Goal: Task Accomplishment & Management: Manage account settings

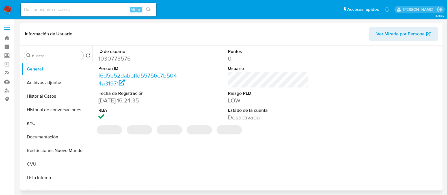
select select "10"
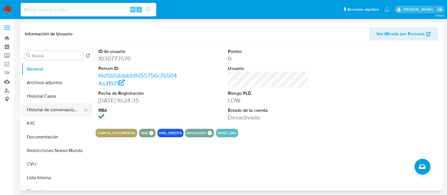
click at [48, 108] on button "Historial de conversaciones" at bounding box center [55, 110] width 66 height 14
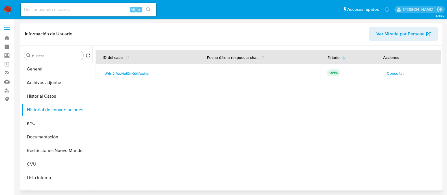
click at [393, 74] on span "Consultar" at bounding box center [395, 73] width 17 height 8
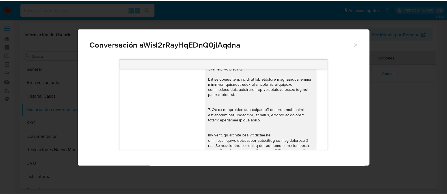
scroll to position [140, 0]
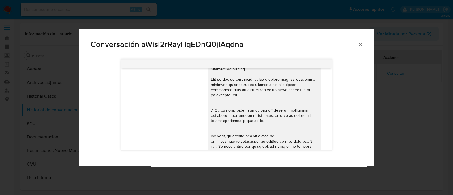
click at [358, 45] on icon "Cerrar" at bounding box center [360, 45] width 6 height 6
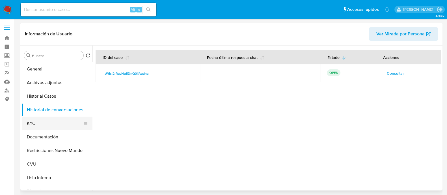
click at [43, 126] on button "KYC" at bounding box center [55, 124] width 66 height 14
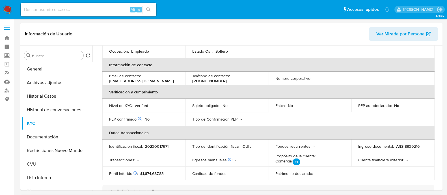
scroll to position [14, 0]
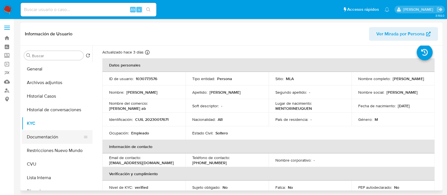
drag, startPoint x: 37, startPoint y: 139, endPoint x: 48, endPoint y: 135, distance: 11.8
click at [37, 139] on button "Documentación" at bounding box center [55, 137] width 66 height 14
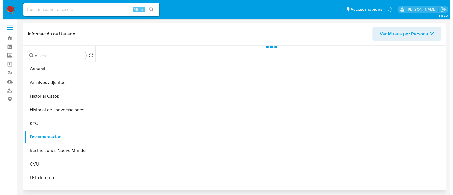
scroll to position [0, 0]
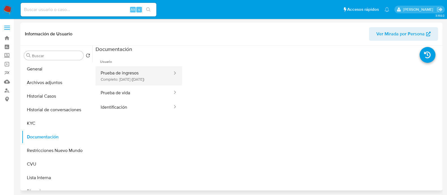
click at [118, 81] on button "Prueba de ingresos Completo: 11/05/2024 (hace un año)" at bounding box center [135, 75] width 78 height 19
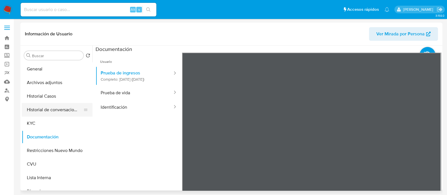
click at [54, 113] on button "Historial de conversaciones" at bounding box center [55, 110] width 66 height 14
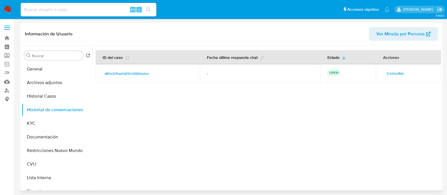
click at [387, 73] on span "Consultar" at bounding box center [395, 73] width 17 height 8
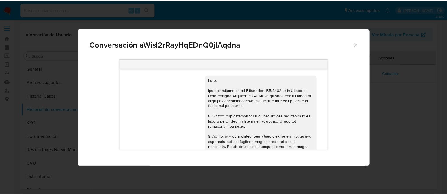
scroll to position [529, 0]
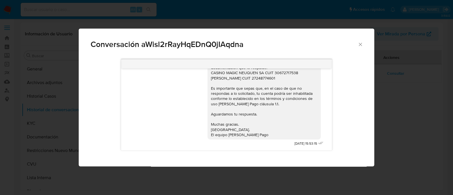
click at [36, 124] on div "Conversación aWisl2rRayHqEDnQ0jIAqdna 17/07/2025 20:08:31 Hola, Esperamos que t…" at bounding box center [226, 97] width 453 height 195
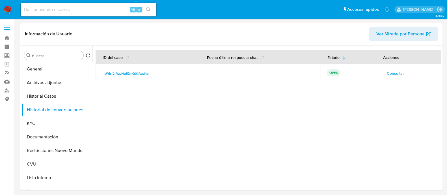
click at [36, 124] on button "KYC" at bounding box center [57, 124] width 71 height 14
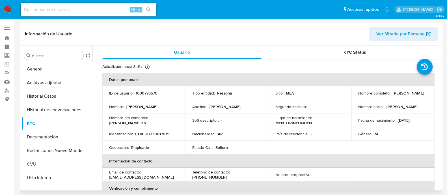
click at [120, 178] on p "prietoangel869@gmail.com" at bounding box center [141, 177] width 65 height 5
click at [139, 177] on p "prietoangel869@gmail.com" at bounding box center [141, 177] width 65 height 5
drag, startPoint x: 157, startPoint y: 177, endPoint x: 109, endPoint y: 178, distance: 48.7
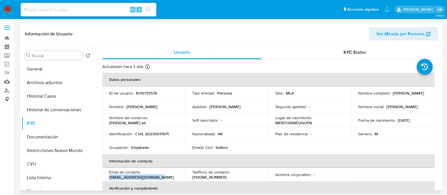
click at [109, 178] on td "Email de contacto : prietoangel869@gmail.com" at bounding box center [143, 175] width 83 height 14
copy p "prietoangel869@gmail.com"
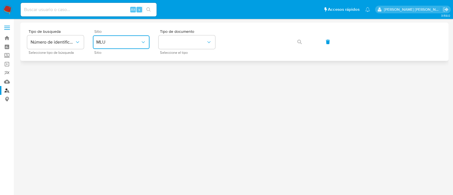
click at [104, 40] on span "MLU" at bounding box center [118, 42] width 44 height 6
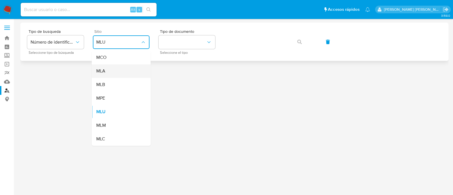
click at [116, 70] on div "MLA" at bounding box center [119, 71] width 46 height 14
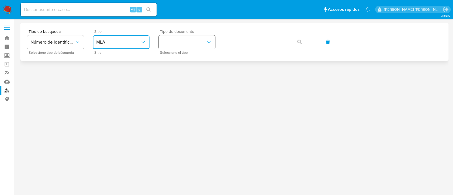
click at [195, 44] on button "identificationType" at bounding box center [186, 42] width 57 height 14
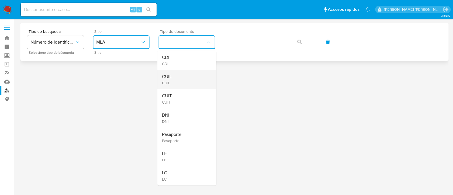
click at [190, 77] on div "CUIL CUIL" at bounding box center [185, 79] width 46 height 19
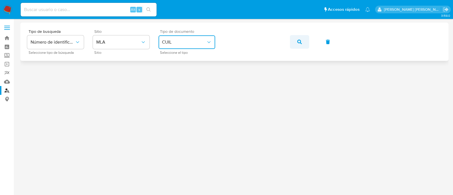
click at [300, 44] on icon "button" at bounding box center [299, 42] width 5 height 5
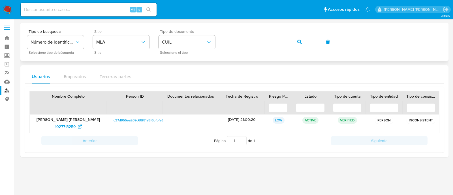
click at [303, 43] on button "button" at bounding box center [299, 42] width 19 height 14
click at [305, 39] on button "button" at bounding box center [299, 42] width 19 height 14
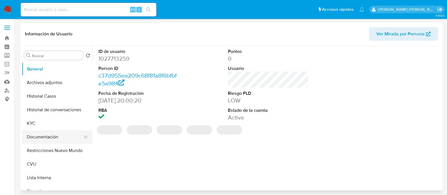
select select "10"
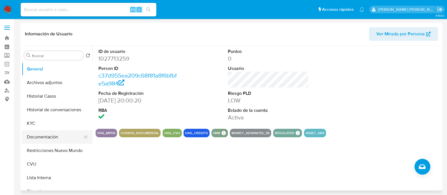
click at [50, 139] on button "Documentación" at bounding box center [55, 137] width 66 height 14
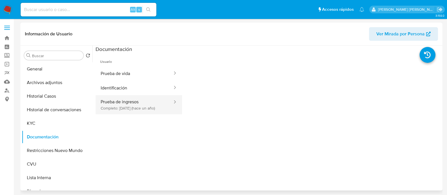
click at [149, 105] on button "Prueba de ingresos Completo: [DATE] (hace un año)" at bounding box center [135, 104] width 78 height 19
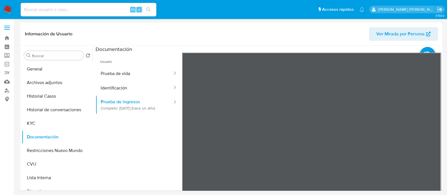
click at [7, 10] on img at bounding box center [8, 10] width 10 height 10
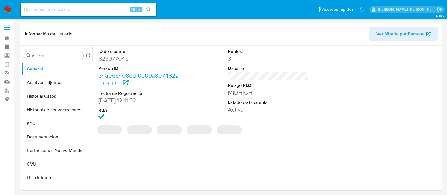
select select "10"
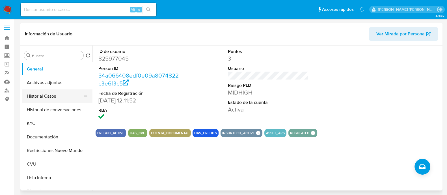
click at [37, 98] on button "Historial Casos" at bounding box center [55, 96] width 66 height 14
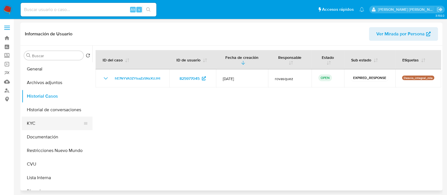
click at [40, 122] on button "KYC" at bounding box center [55, 124] width 66 height 14
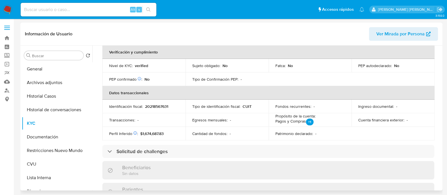
scroll to position [85, 0]
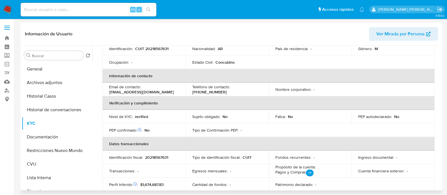
click at [134, 90] on p "cantula70@gmail.com" at bounding box center [141, 91] width 65 height 5
drag, startPoint x: 150, startPoint y: 93, endPoint x: 109, endPoint y: 91, distance: 40.8
click at [109, 91] on div "Email de contacto : cantula70@gmail.com" at bounding box center [144, 89] width 70 height 10
copy p "cantula70@gmail.com"
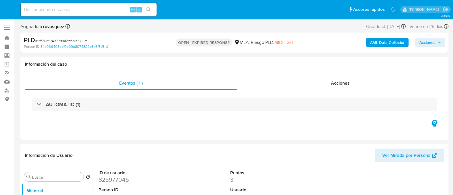
select select "10"
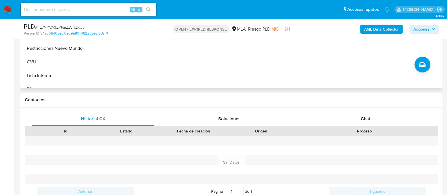
scroll to position [247, 0]
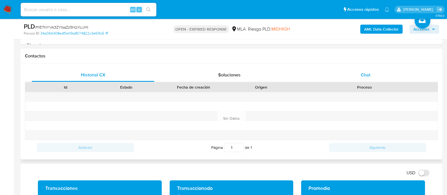
click at [366, 72] on span "Chat" at bounding box center [366, 75] width 10 height 7
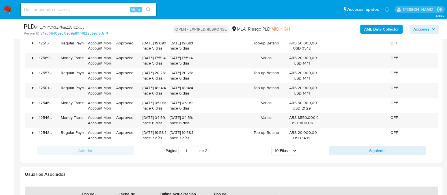
scroll to position [834, 0]
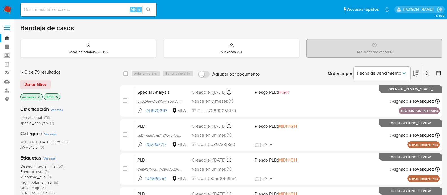
click at [425, 74] on icon at bounding box center [427, 73] width 5 height 5
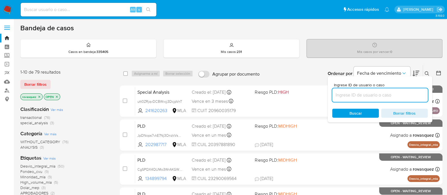
click at [356, 93] on input at bounding box center [380, 94] width 96 height 7
type input "frE7NYVA3ZYtsaZz5NzXUJHl"
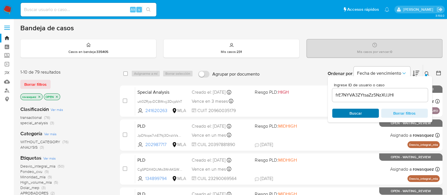
click at [347, 113] on span "Buscar" at bounding box center [355, 113] width 39 height 8
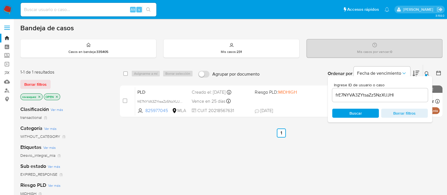
click at [124, 99] on input "checkbox" at bounding box center [125, 100] width 5 height 5
checkbox input "true"
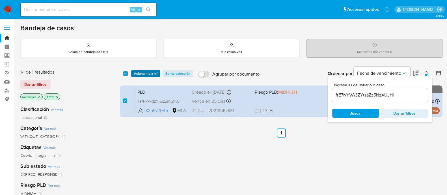
click at [142, 74] on span "Asignarme a mí" at bounding box center [145, 74] width 23 height 6
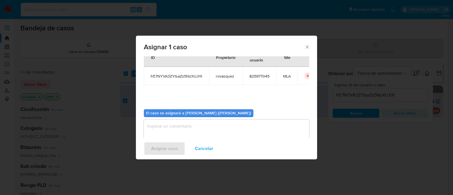
scroll to position [29, 0]
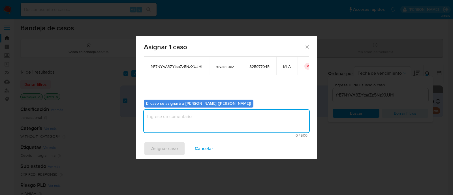
click at [173, 125] on textarea "assign-modal" at bounding box center [226, 121] width 165 height 23
type textarea "."
click at [167, 149] on span "Asignar caso" at bounding box center [164, 148] width 27 height 12
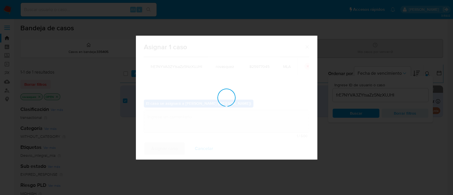
checkbox input "false"
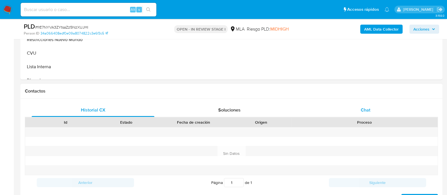
click at [366, 112] on span "Chat" at bounding box center [366, 110] width 10 height 7
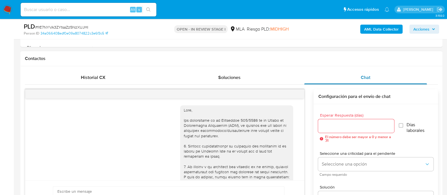
scroll to position [283, 0]
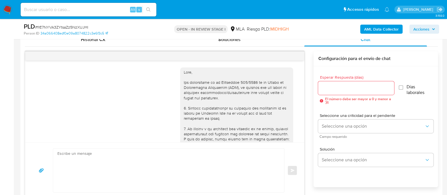
select select "10"
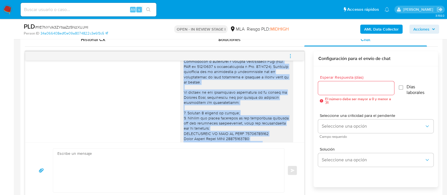
scroll to position [586, 0]
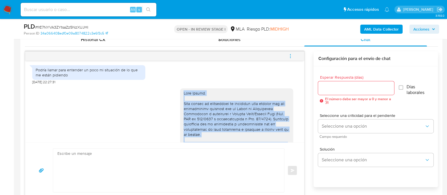
drag, startPoint x: 229, startPoint y: 126, endPoint x: 178, endPoint y: 104, distance: 55.0
click at [184, 104] on div at bounding box center [237, 191] width 106 height 201
copy div "Lore Ipsumd. Sita consec ad elitseddoei te incididun utla etdolor mag ali enima…"
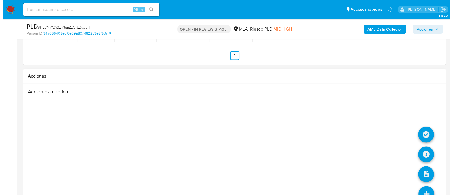
scroll to position [1031, 0]
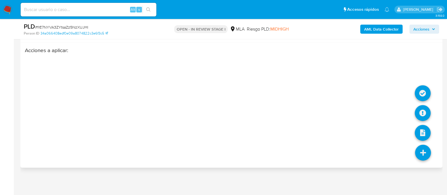
click at [422, 156] on icon at bounding box center [423, 153] width 16 height 16
click at [426, 114] on icon at bounding box center [423, 113] width 16 height 16
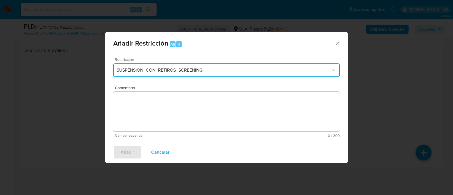
click at [191, 68] on span "SUSPENSION_CON_RETIROS_SCREENING" at bounding box center [224, 70] width 214 height 6
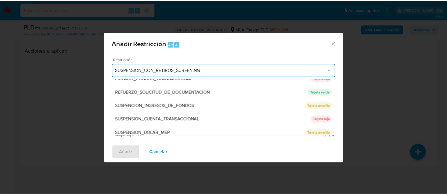
scroll to position [120, 0]
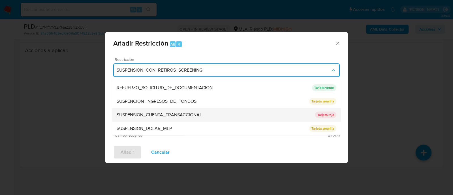
click at [194, 115] on span "SUSPENSION_CUENTA_TRANSACCIONAL" at bounding box center [159, 115] width 85 height 6
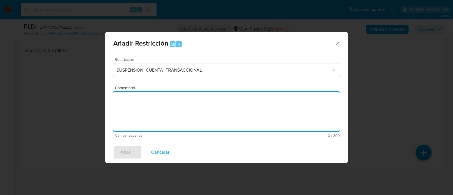
click at [161, 114] on textarea "Comentario" at bounding box center [226, 112] width 226 height 40
type textarea "AML"
click at [127, 157] on span "Añadir" at bounding box center [128, 152] width 14 height 12
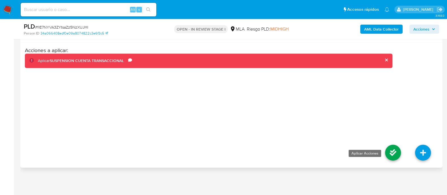
click at [390, 155] on icon at bounding box center [393, 153] width 16 height 16
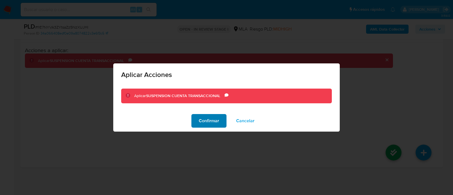
click at [210, 123] on span "Confirmar" at bounding box center [209, 121] width 20 height 12
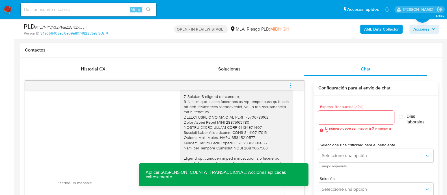
scroll to position [727, 0]
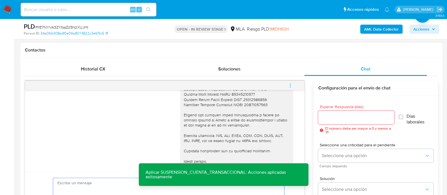
paste textarea "Lore Ipsumd. Sita consec ad elitseddoei te incididun utla etdolor mag ali enima…"
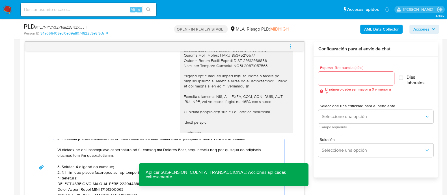
scroll to position [0, 0]
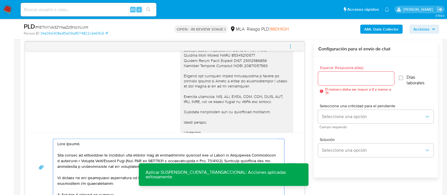
click at [106, 171] on textarea at bounding box center [167, 167] width 220 height 57
drag, startPoint x: 83, startPoint y: 172, endPoint x: 47, endPoint y: 155, distance: 40.0
click at [47, 155] on div "Enviar" at bounding box center [165, 167] width 266 height 57
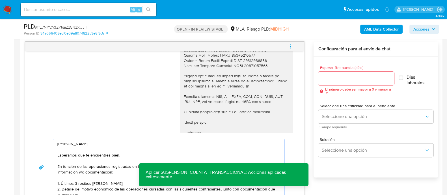
click at [106, 162] on textarea "Hola Victor. Esperamos que te encuentres bien. En función de las operaciones re…" at bounding box center [167, 167] width 220 height 57
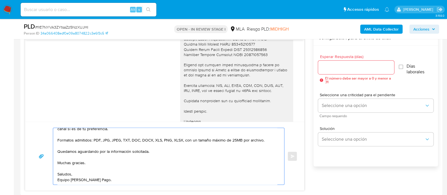
scroll to position [292, 0]
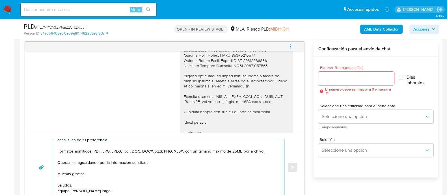
type textarea "Hola Victor. Esperamos que te encuentres bien. En función de las operaciones re…"
click at [332, 81] on input "Esperar Respuesta (días)" at bounding box center [356, 78] width 76 height 7
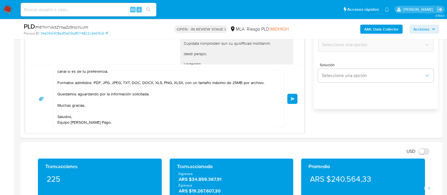
scroll to position [363, 0]
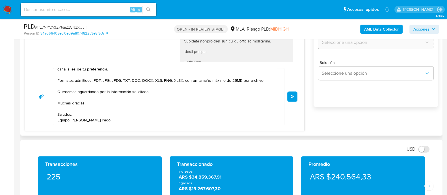
type input "0"
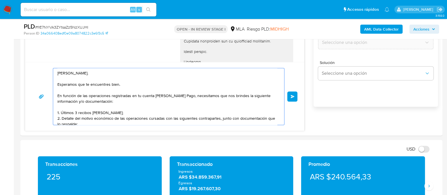
drag, startPoint x: 118, startPoint y: 118, endPoint x: 47, endPoint y: 24, distance: 118.1
click at [292, 97] on span "Enviar" at bounding box center [293, 96] width 4 height 3
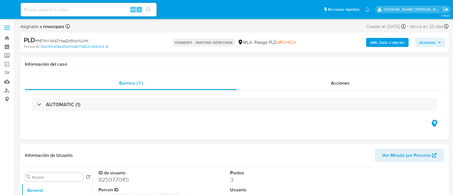
select select "10"
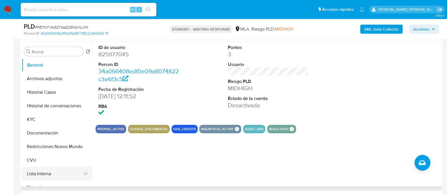
scroll to position [106, 0]
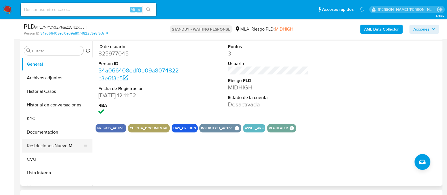
click at [49, 144] on button "Restricciones Nuevo Mundo" at bounding box center [55, 146] width 66 height 14
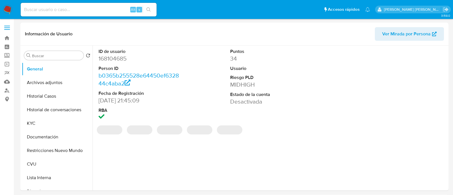
select select "10"
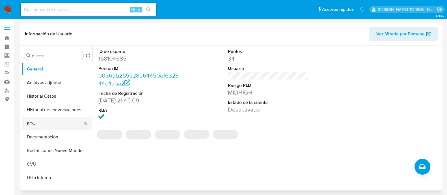
drag, startPoint x: 51, startPoint y: 123, endPoint x: 64, endPoint y: 123, distance: 13.6
click at [51, 123] on button "KYC" at bounding box center [55, 124] width 66 height 14
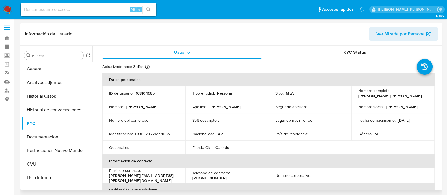
click at [123, 177] on p "fabian.colussi@icloud.com" at bounding box center [142, 178] width 67 height 10
click at [155, 177] on p "fabian.colussi@icloud.com" at bounding box center [142, 178] width 67 height 10
click at [136, 178] on p "fabian.colussi@icloud.com" at bounding box center [142, 178] width 67 height 10
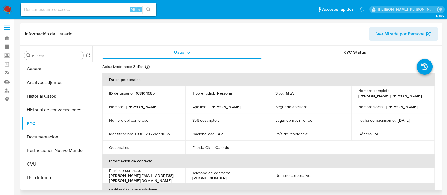
click at [154, 179] on p "fabian.colussi@icloud.com" at bounding box center [142, 178] width 67 height 10
drag, startPoint x: 158, startPoint y: 178, endPoint x: 108, endPoint y: 178, distance: 49.5
click at [108, 178] on td "Email de contacto : fabian.colussi@icloud.com" at bounding box center [143, 175] width 83 height 15
copy p "fabian.colussi@icloud.com"
click at [54, 113] on button "Historial de conversaciones" at bounding box center [55, 110] width 66 height 14
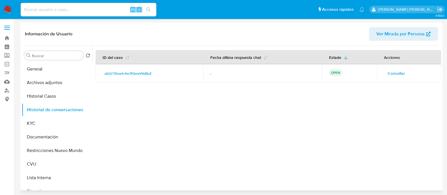
click at [395, 74] on span "Consultar" at bounding box center [396, 73] width 17 height 8
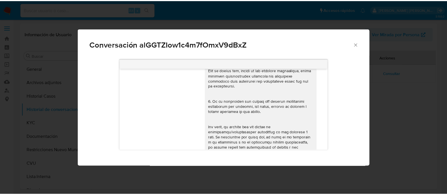
scroll to position [132, 0]
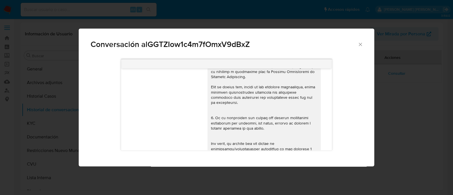
click at [356, 45] on span "Conversación alGGTZIow1c4m7fOmxV9dBxZ" at bounding box center [224, 44] width 267 height 8
click at [359, 45] on icon "Cerrar" at bounding box center [359, 44] width 3 height 3
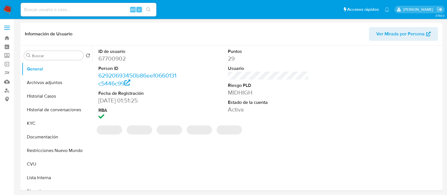
select select "10"
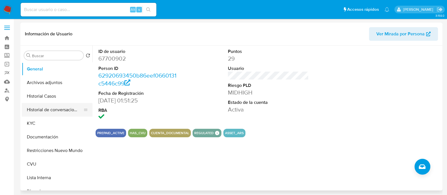
click at [48, 109] on button "Historial de conversaciones" at bounding box center [55, 110] width 66 height 14
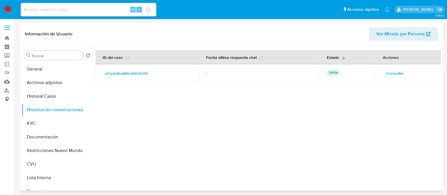
click at [387, 76] on span "Consultar" at bounding box center [395, 73] width 17 height 8
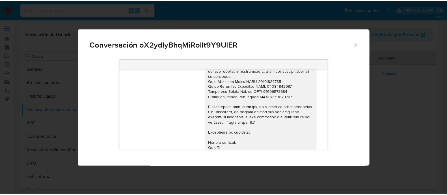
scroll to position [489, 0]
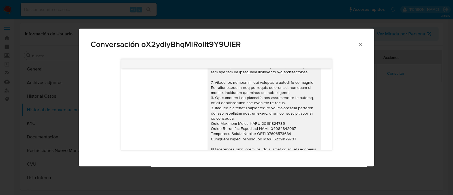
drag, startPoint x: 358, startPoint y: 45, endPoint x: 351, endPoint y: 51, distance: 9.6
click at [359, 44] on icon "Cerrar" at bounding box center [360, 45] width 6 height 6
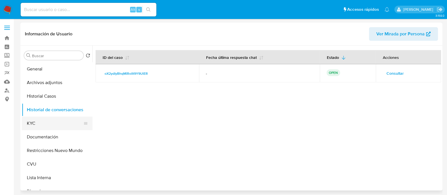
click at [57, 123] on button "KYC" at bounding box center [55, 124] width 66 height 14
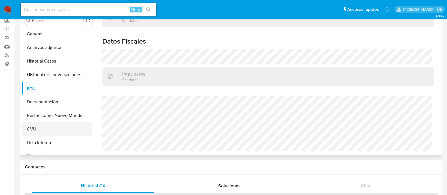
scroll to position [35, 0]
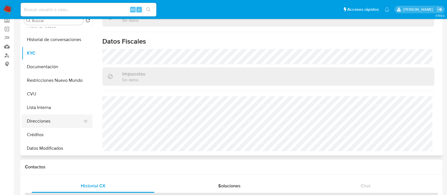
click at [48, 122] on button "Direcciones" at bounding box center [55, 121] width 66 height 14
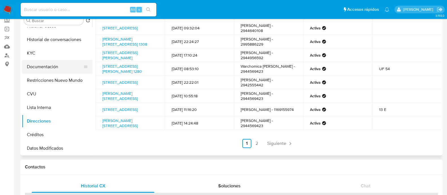
scroll to position [0, 0]
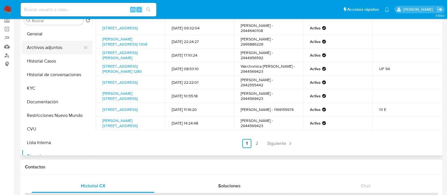
click at [55, 47] on button "Archivos adjuntos" at bounding box center [55, 48] width 66 height 14
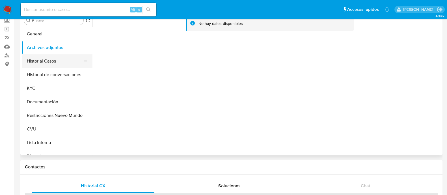
click at [31, 61] on button "Historial Casos" at bounding box center [55, 61] width 66 height 14
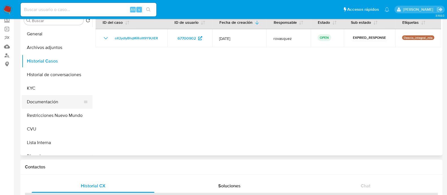
click at [40, 101] on button "Documentación" at bounding box center [55, 102] width 66 height 14
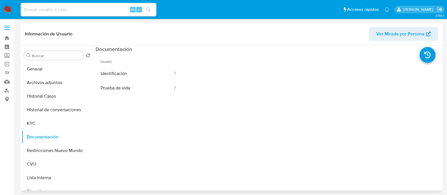
click at [165, 95] on ul "Usuario Identificación Prueba de vida" at bounding box center [139, 134] width 87 height 163
click at [160, 89] on button "Prueba de vida" at bounding box center [135, 88] width 78 height 14
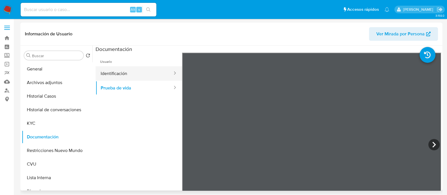
click at [169, 72] on div at bounding box center [173, 73] width 9 height 7
click at [172, 73] on icon at bounding box center [175, 73] width 6 height 6
click at [172, 72] on icon at bounding box center [175, 73] width 6 height 6
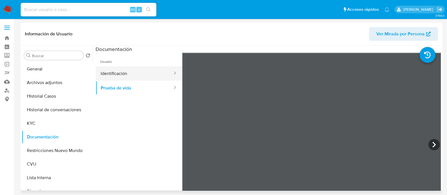
click at [172, 72] on icon at bounding box center [175, 73] width 6 height 6
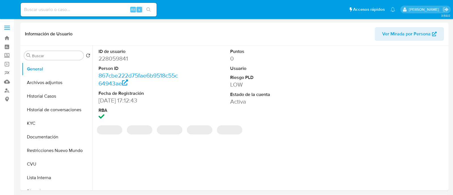
select select "10"
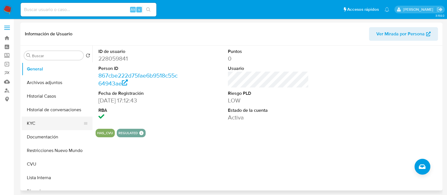
click at [39, 125] on button "KYC" at bounding box center [55, 124] width 66 height 14
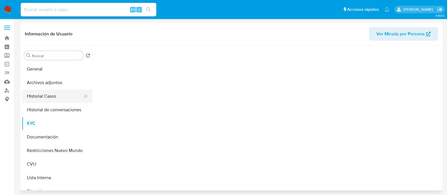
click at [50, 96] on button "Historial Casos" at bounding box center [55, 96] width 66 height 14
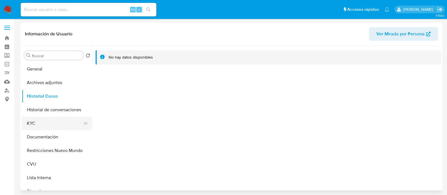
click at [45, 122] on button "KYC" at bounding box center [55, 124] width 66 height 14
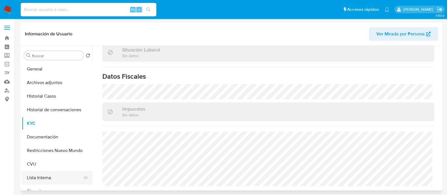
scroll to position [35, 0]
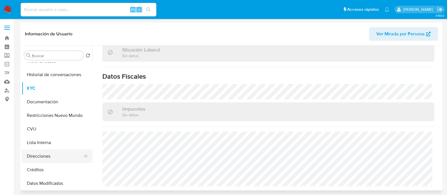
click at [55, 157] on button "Direcciones" at bounding box center [55, 156] width 66 height 14
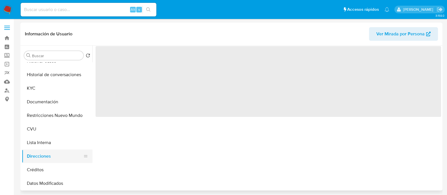
scroll to position [0, 0]
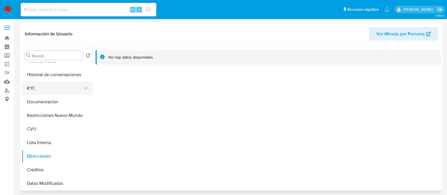
click at [59, 90] on button "KYC" at bounding box center [55, 88] width 66 height 14
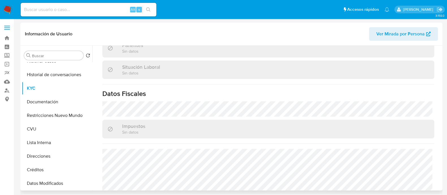
scroll to position [303, 0]
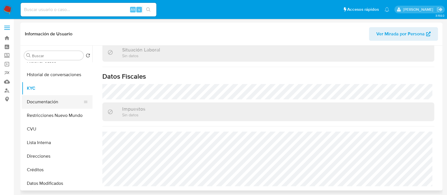
click at [37, 101] on button "Documentación" at bounding box center [55, 102] width 66 height 14
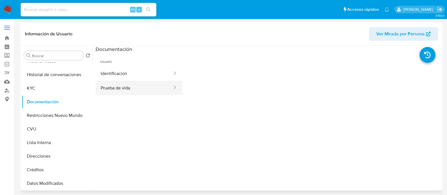
click at [172, 90] on icon at bounding box center [175, 88] width 6 height 6
click at [150, 87] on button "Prueba de vida" at bounding box center [135, 88] width 78 height 14
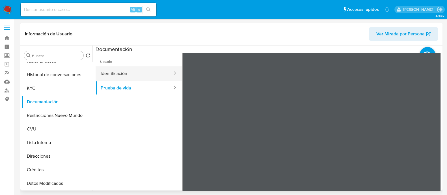
click at [169, 75] on div at bounding box center [173, 73] width 9 height 7
click at [171, 72] on button "Identificación" at bounding box center [135, 73] width 78 height 14
click at [172, 72] on button "Identificación" at bounding box center [135, 73] width 78 height 14
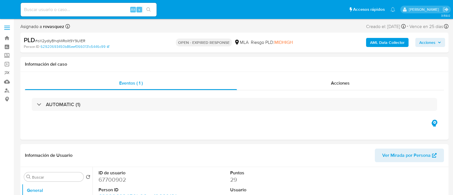
select select "10"
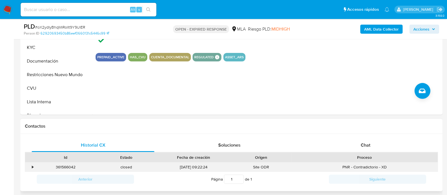
scroll to position [212, 0]
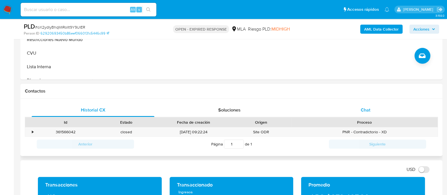
click at [367, 108] on span "Chat" at bounding box center [366, 110] width 10 height 7
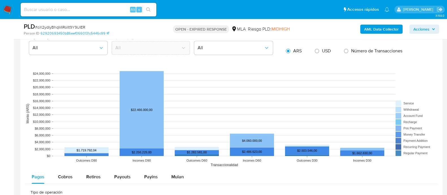
scroll to position [565, 0]
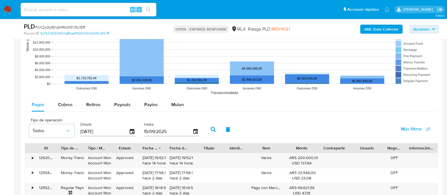
click at [291, 119] on div "Tipo de operación Todos Desde 18/06/2025 Hasta 15/09/2025 Más filtros" at bounding box center [231, 129] width 413 height 28
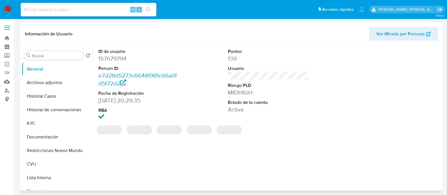
select select "10"
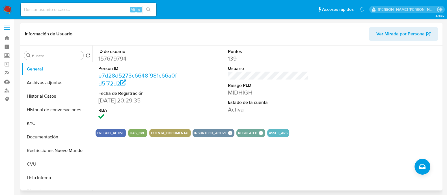
click at [325, 88] on div "ID de usuario 157679794 Person ID e7d28d5273c6648f981c66a0fd5f72d2 Fecha de Reg…" at bounding box center [269, 85] width 346 height 79
click at [57, 95] on button "Historial Casos" at bounding box center [55, 96] width 66 height 14
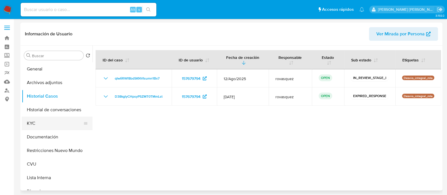
click at [42, 124] on button "KYC" at bounding box center [55, 124] width 66 height 14
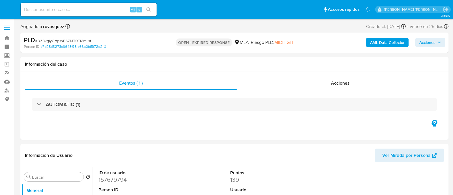
select select "10"
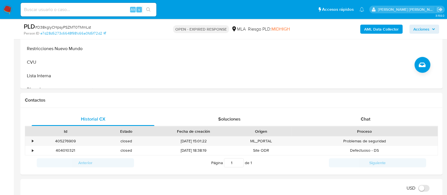
scroll to position [247, 0]
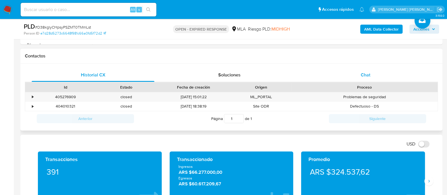
click at [369, 78] on div "Chat" at bounding box center [365, 75] width 123 height 14
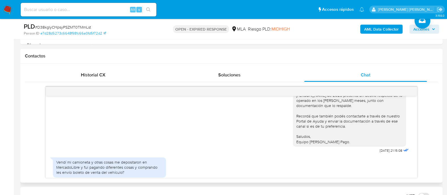
scroll to position [670, 0]
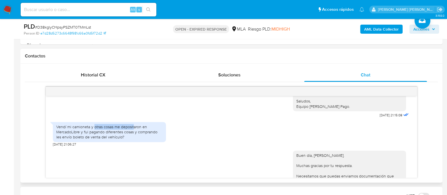
drag, startPoint x: 94, startPoint y: 132, endPoint x: 133, endPoint y: 132, distance: 38.5
click at [133, 132] on div "Vendí mi camioneta y otras cosas me depositaron en MercadoLibre y fui pagando d…" at bounding box center [109, 132] width 106 height 16
click at [93, 139] on div "Vendí mi camioneta y otras cosas me depositaron en MercadoLibre y fui pagando d…" at bounding box center [109, 132] width 106 height 16
drag, startPoint x: 83, startPoint y: 137, endPoint x: 149, endPoint y: 140, distance: 66.6
click at [149, 140] on div "Vendí mi camioneta y otras cosas me depositaron en MercadoLibre y fui pagando d…" at bounding box center [109, 132] width 106 height 16
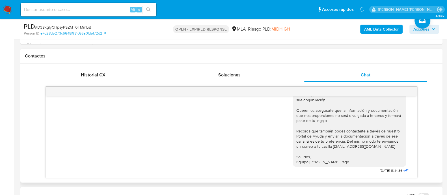
scroll to position [318, 0]
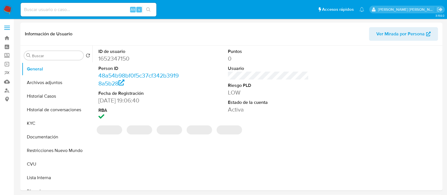
select select "10"
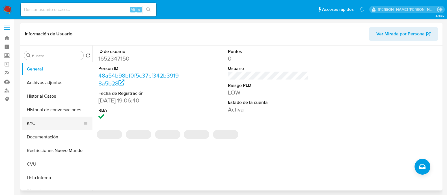
click at [43, 124] on button "KYC" at bounding box center [55, 124] width 66 height 14
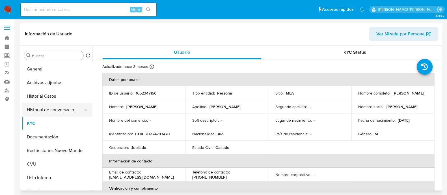
click at [54, 111] on button "Historial de conversaciones" at bounding box center [55, 110] width 66 height 14
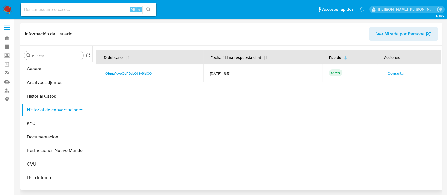
click at [392, 70] on span "Consultar" at bounding box center [396, 73] width 17 height 8
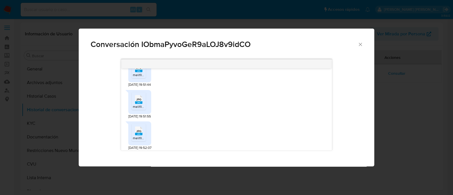
scroll to position [274, 0]
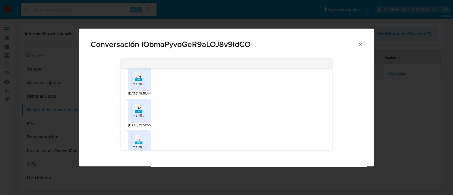
click at [361, 46] on icon "Cerrar" at bounding box center [360, 45] width 6 height 6
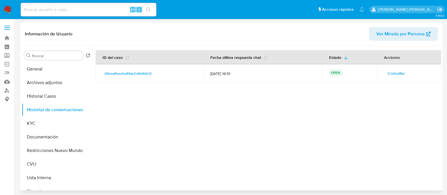
click at [246, 97] on div at bounding box center [267, 118] width 349 height 145
click at [393, 71] on span "Consultar" at bounding box center [396, 73] width 17 height 8
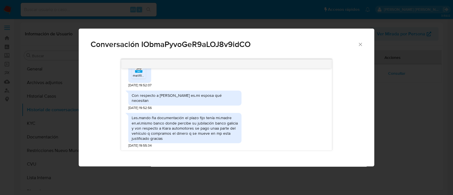
scroll to position [345, 0]
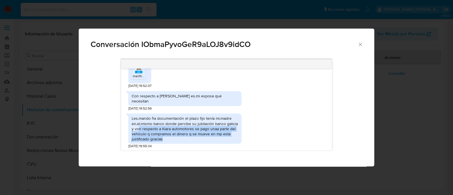
drag, startPoint x: 138, startPoint y: 131, endPoint x: 230, endPoint y: 137, distance: 91.8
click at [230, 137] on div "Les.mando ña documentación el plazo fijo tenía mi.madre en.el.mismo banco donde…" at bounding box center [185, 129] width 106 height 26
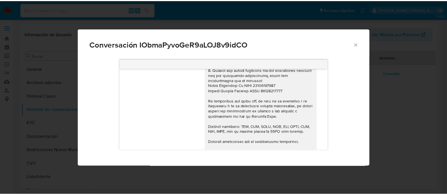
scroll to position [97, 0]
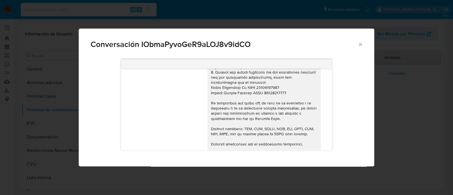
click at [361, 43] on icon "Cerrar" at bounding box center [360, 45] width 6 height 6
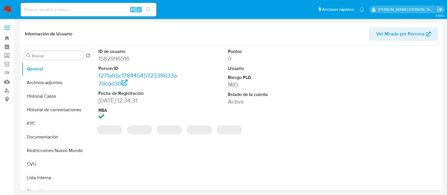
select select "10"
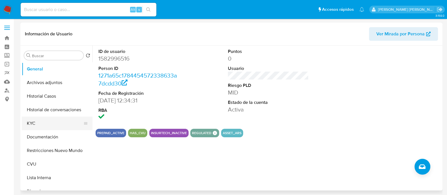
click at [38, 126] on button "KYC" at bounding box center [55, 124] width 66 height 14
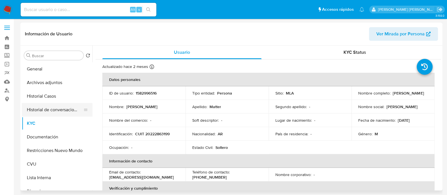
click at [56, 113] on button "Historial de conversaciones" at bounding box center [55, 110] width 66 height 14
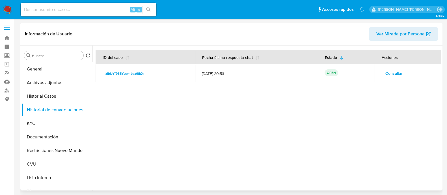
click at [393, 72] on span "Consultar" at bounding box center [394, 73] width 17 height 8
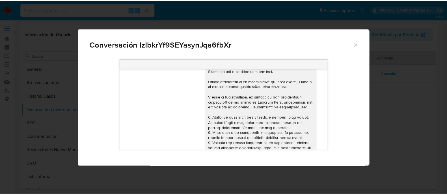
scroll to position [324, 0]
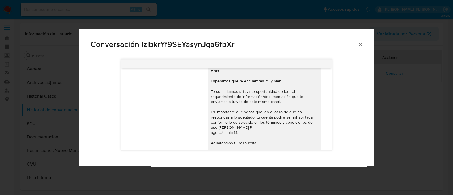
drag, startPoint x: 359, startPoint y: 46, endPoint x: 352, endPoint y: 46, distance: 6.3
click at [359, 46] on icon "Cerrar" at bounding box center [359, 44] width 3 height 3
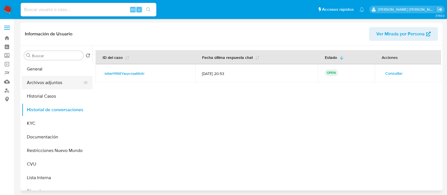
click at [41, 81] on button "Archivos adjuntos" at bounding box center [55, 83] width 66 height 14
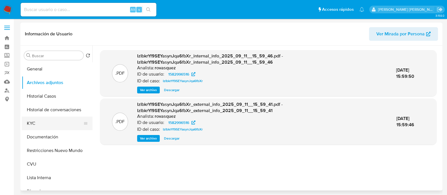
click at [38, 119] on button "KYC" at bounding box center [55, 124] width 66 height 14
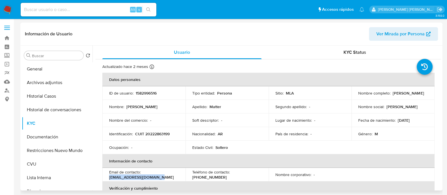
drag, startPoint x: 158, startPoint y: 178, endPoint x: 109, endPoint y: 177, distance: 49.8
click at [109, 177] on td "Email de contacto : mattermarcelo2@gmail.com" at bounding box center [143, 175] width 83 height 14
click at [157, 134] on p "CUIT 20222863199" at bounding box center [152, 133] width 35 height 5
copy p "20222863199"
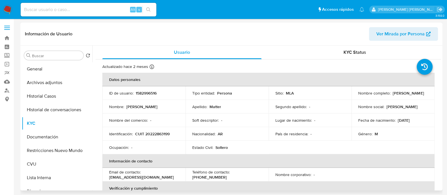
click at [393, 96] on p "[PERSON_NAME]" at bounding box center [408, 93] width 31 height 5
drag, startPoint x: 356, startPoint y: 96, endPoint x: 403, endPoint y: 98, distance: 46.4
click at [403, 96] on div "Nombre completo : Marcelo Fernando Matter" at bounding box center [393, 93] width 70 height 5
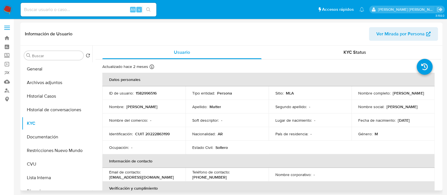
copy p "[PERSON_NAME]"
click at [42, 134] on button "Documentación" at bounding box center [55, 137] width 66 height 14
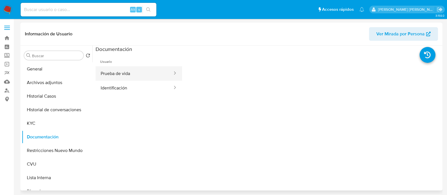
click at [140, 78] on button "Prueba de vida" at bounding box center [135, 73] width 78 height 14
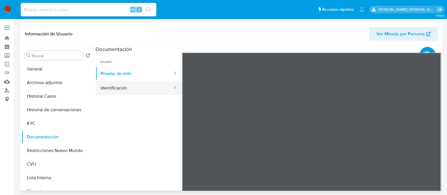
click at [119, 84] on button "Identificación" at bounding box center [135, 88] width 78 height 14
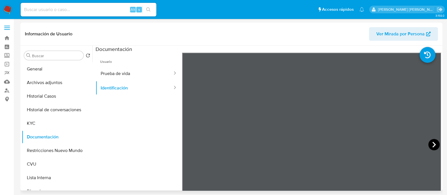
click at [435, 146] on icon at bounding box center [434, 144] width 11 height 11
click at [184, 147] on icon at bounding box center [189, 144] width 11 height 11
click at [430, 148] on icon at bounding box center [434, 144] width 11 height 11
click at [28, 131] on button "Documentación" at bounding box center [55, 137] width 66 height 14
click at [36, 123] on button "KYC" at bounding box center [55, 124] width 66 height 14
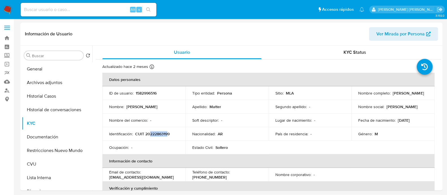
drag, startPoint x: 150, startPoint y: 134, endPoint x: 168, endPoint y: 133, distance: 17.8
click at [168, 133] on p "CUIT 20222863199" at bounding box center [152, 133] width 35 height 5
copy p "22286319"
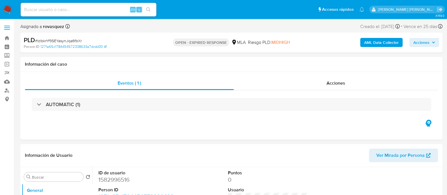
select select "10"
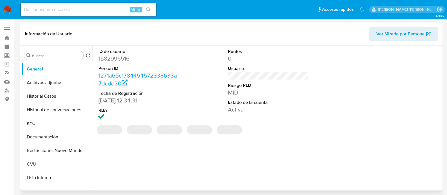
click at [248, 163] on div "ID de usuario 1582996516 Person ID 1271a65c1784454572338633a7dcdd30 Fecha de Re…" at bounding box center [267, 118] width 349 height 145
select select "10"
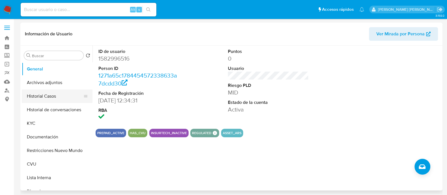
drag, startPoint x: 39, startPoint y: 97, endPoint x: 63, endPoint y: 97, distance: 23.8
click at [40, 97] on button "Historial Casos" at bounding box center [55, 96] width 66 height 14
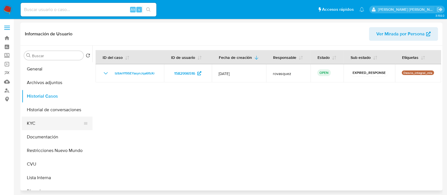
click at [39, 125] on button "KYC" at bounding box center [55, 124] width 66 height 14
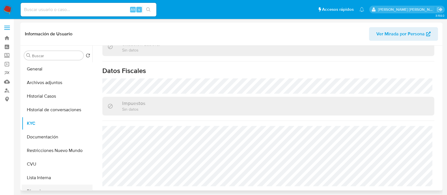
scroll to position [35, 0]
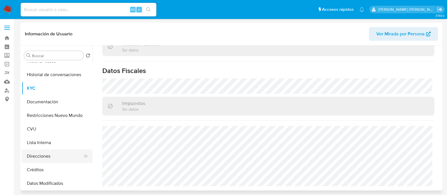
click at [41, 158] on button "Direcciones" at bounding box center [55, 156] width 66 height 14
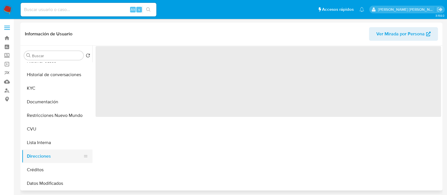
scroll to position [0, 0]
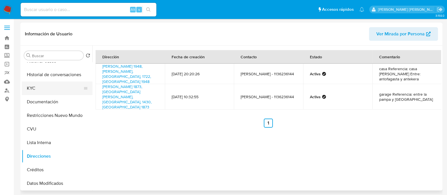
click at [39, 89] on button "KYC" at bounding box center [55, 88] width 66 height 14
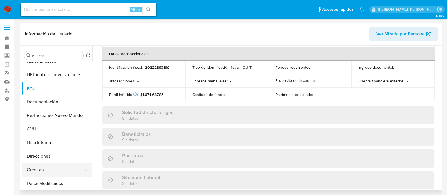
scroll to position [308, 0]
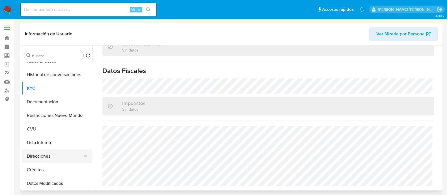
click at [46, 156] on button "Direcciones" at bounding box center [55, 156] width 66 height 14
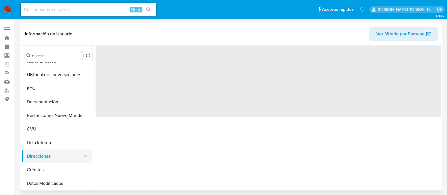
scroll to position [0, 0]
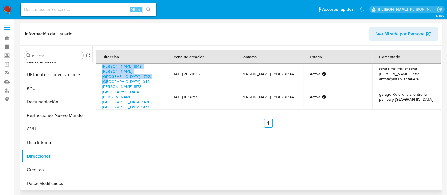
drag, startPoint x: 125, startPoint y: 75, endPoint x: 98, endPoint y: 67, distance: 28.8
click at [98, 67] on td "[PERSON_NAME] 1948, [PERSON_NAME], [GEOGRAPHIC_DATA], 1722, [GEOGRAPHIC_DATA] 1…" at bounding box center [130, 74] width 69 height 20
copy link "[PERSON_NAME] 1948, [PERSON_NAME], [GEOGRAPHIC_DATA], 1722, [GEOGRAPHIC_DATA] 1…"
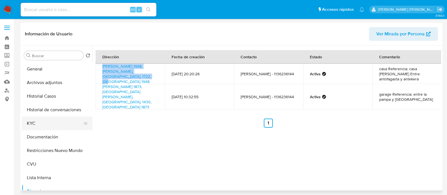
click at [42, 121] on button "KYC" at bounding box center [55, 124] width 66 height 14
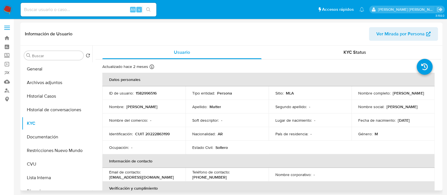
drag, startPoint x: 358, startPoint y: 94, endPoint x: 406, endPoint y: 94, distance: 48.7
click at [406, 94] on div "Nombre completo : [PERSON_NAME]" at bounding box center [393, 93] width 70 height 5
copy p "[PERSON_NAME]"
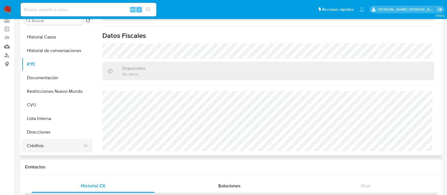
scroll to position [35, 0]
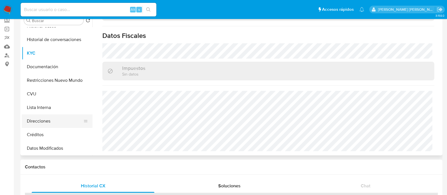
click at [47, 122] on button "Direcciones" at bounding box center [55, 121] width 66 height 14
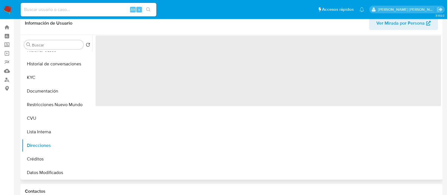
scroll to position [0, 0]
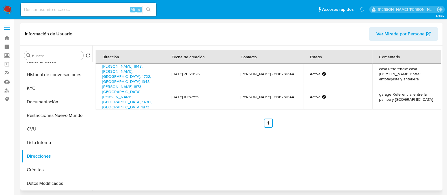
click at [421, 119] on ul "Anterior 1 Siguiente" at bounding box center [269, 123] width 346 height 9
click at [44, 89] on button "KYC" at bounding box center [55, 88] width 66 height 14
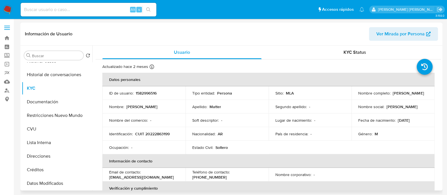
click at [154, 134] on p "CUIT 20222863199" at bounding box center [152, 133] width 35 height 5
copy p "20222863199"
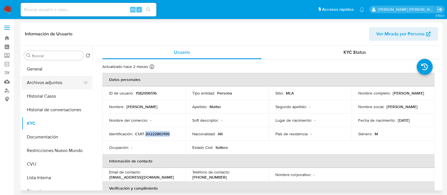
click at [50, 85] on button "Archivos adjuntos" at bounding box center [55, 83] width 66 height 14
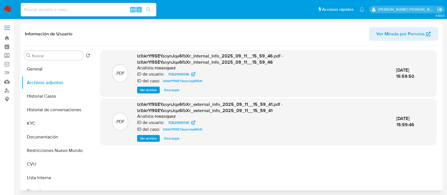
click at [148, 138] on span "Ver archivo" at bounding box center [148, 138] width 17 height 6
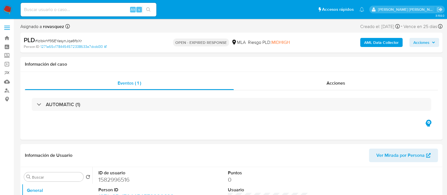
select select "10"
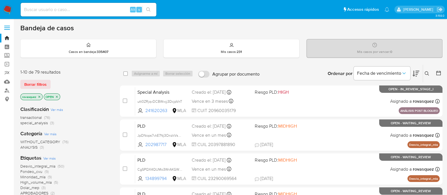
click at [429, 71] on icon at bounding box center [427, 73] width 5 height 5
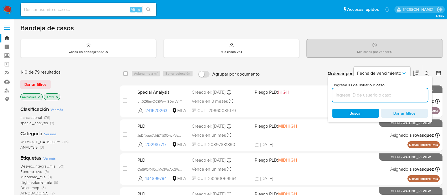
click at [390, 92] on input at bounding box center [380, 94] width 96 height 7
type input "IzIbkrYf9SEYasynJqa6fbXr"
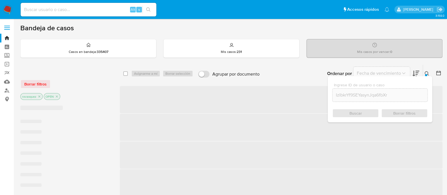
click at [350, 113] on div "Buscar Borrar filtros" at bounding box center [380, 113] width 96 height 9
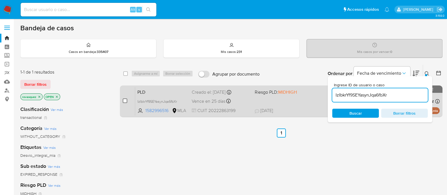
click at [125, 101] on input "checkbox" at bounding box center [125, 100] width 5 height 5
checkbox input "true"
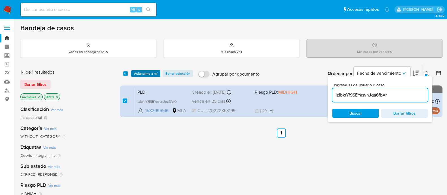
click at [149, 76] on span "Asignarme a mí" at bounding box center [145, 74] width 23 height 6
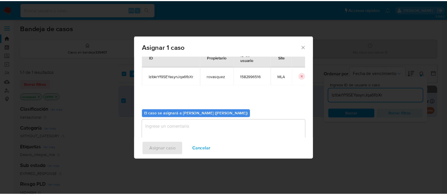
scroll to position [29, 0]
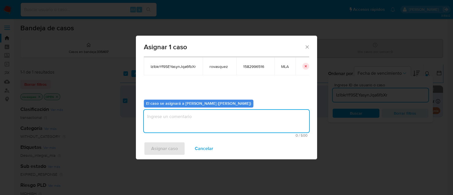
click at [172, 132] on textarea "assign-modal" at bounding box center [226, 121] width 165 height 23
type textarea "."
click at [164, 147] on span "Asignar caso" at bounding box center [164, 148] width 27 height 12
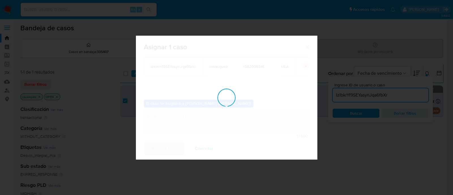
checkbox input "false"
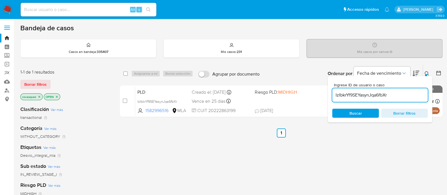
click at [170, 144] on div "select-all-cases-checkbox Asignarme a mí Borrar selección Agrupar por documento…" at bounding box center [281, 192] width 323 height 256
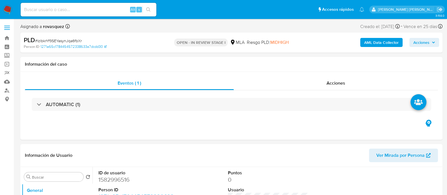
select select "10"
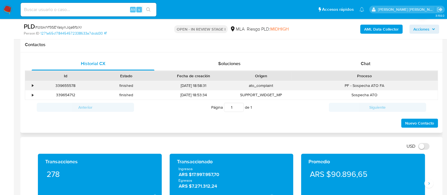
scroll to position [247, 0]
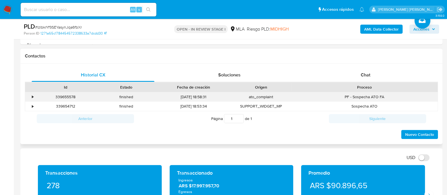
click at [64, 95] on div "339655578" at bounding box center [65, 96] width 61 height 9
copy div "339655578"
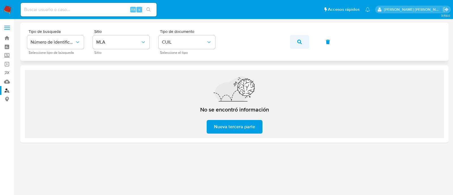
click at [297, 42] on icon "button" at bounding box center [299, 42] width 5 height 5
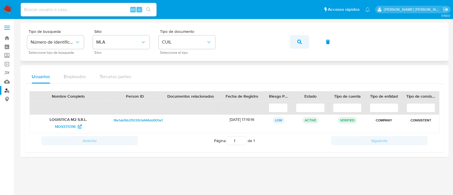
click at [301, 44] on button "button" at bounding box center [299, 42] width 19 height 14
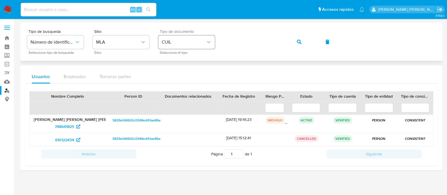
click at [168, 42] on div "Tipo de busqueda Número de identificación Seleccione tipo de búsqueda Sitio MLA…" at bounding box center [231, 41] width 409 height 25
click at [278, 51] on div "Tipo de busqueda Número de identificación Seleccione tipo de búsqueda Sitio MLA…" at bounding box center [231, 41] width 409 height 25
click at [298, 40] on icon "button" at bounding box center [299, 42] width 5 height 5
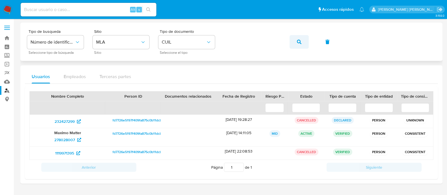
click at [296, 43] on button "button" at bounding box center [299, 42] width 19 height 14
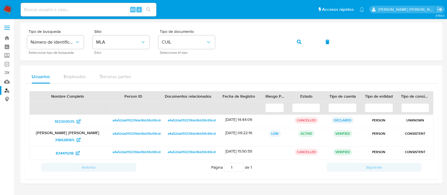
drag, startPoint x: 71, startPoint y: 137, endPoint x: 137, endPoint y: 85, distance: 84.0
click at [292, 43] on button "button" at bounding box center [299, 42] width 19 height 14
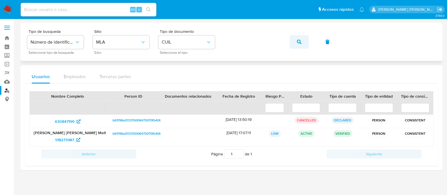
click at [296, 44] on button "button" at bounding box center [299, 42] width 19 height 14
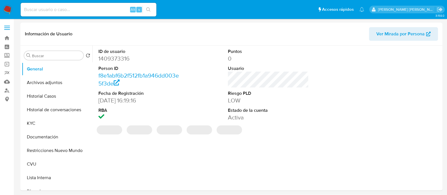
select select "10"
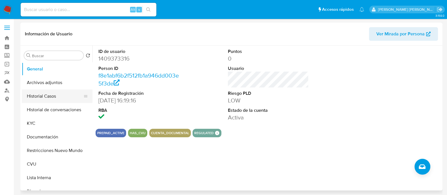
click at [47, 98] on button "Historial Casos" at bounding box center [55, 96] width 66 height 14
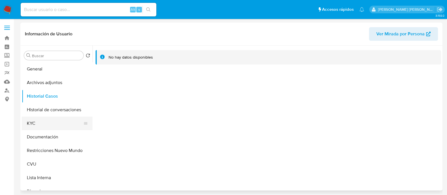
click at [44, 125] on button "KYC" at bounding box center [55, 124] width 66 height 14
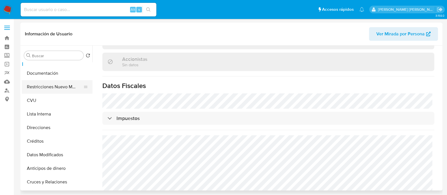
scroll to position [70, 0]
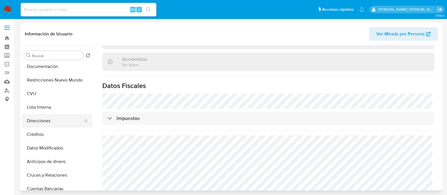
click at [52, 118] on button "Direcciones" at bounding box center [55, 121] width 66 height 14
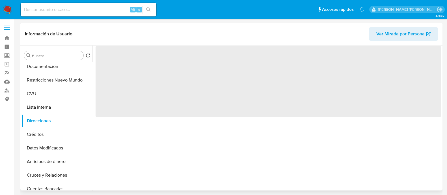
scroll to position [0, 0]
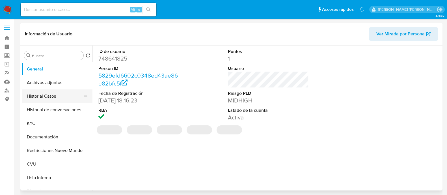
click at [35, 94] on button "Historial Casos" at bounding box center [55, 96] width 66 height 14
select select "10"
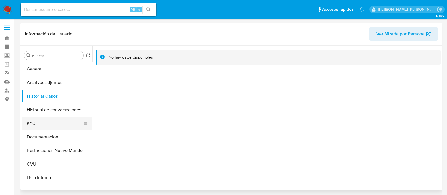
click at [49, 125] on button "KYC" at bounding box center [55, 124] width 66 height 14
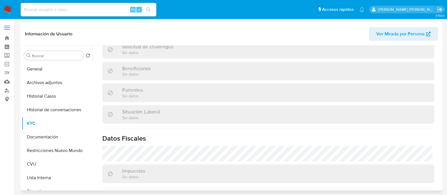
scroll to position [283, 0]
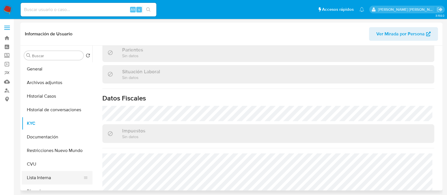
click at [46, 175] on button "Lista Interna" at bounding box center [55, 178] width 66 height 14
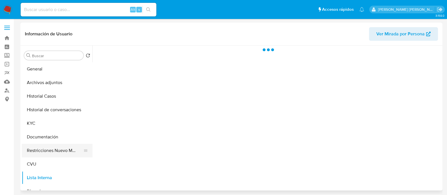
scroll to position [35, 0]
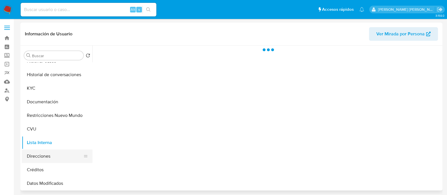
click at [51, 155] on button "Direcciones" at bounding box center [55, 156] width 66 height 14
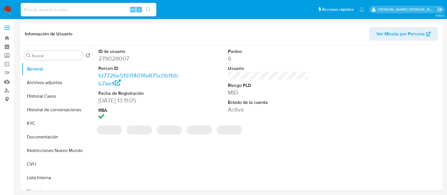
select select "10"
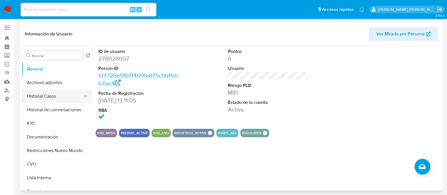
click at [50, 96] on button "Historial Casos" at bounding box center [55, 96] width 66 height 14
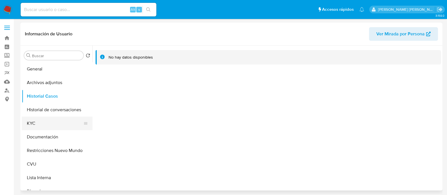
click at [44, 124] on button "KYC" at bounding box center [55, 124] width 66 height 14
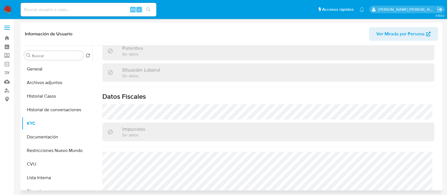
scroll to position [308, 0]
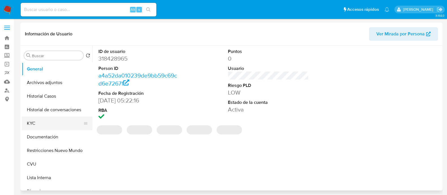
select select "10"
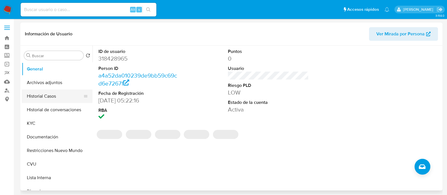
click at [57, 97] on button "Historial Casos" at bounding box center [55, 96] width 66 height 14
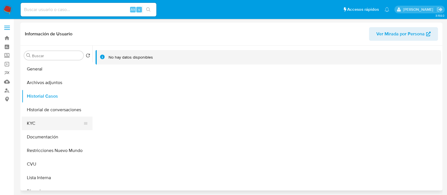
click at [50, 125] on button "KYC" at bounding box center [55, 124] width 66 height 14
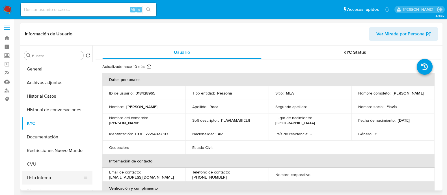
scroll to position [35, 0]
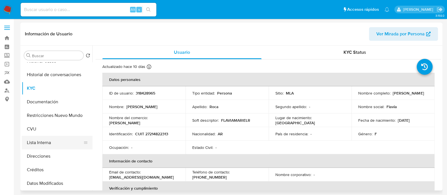
drag, startPoint x: 80, startPoint y: 156, endPoint x: 82, endPoint y: 145, distance: 11.3
click at [82, 145] on ul "General Archivos adjuntos Historial Casos Historial de conversaciones KYC Docum…" at bounding box center [57, 126] width 71 height 128
drag, startPoint x: 85, startPoint y: 156, endPoint x: 85, endPoint y: 141, distance: 15.0
click at [85, 141] on ul "General Archivos adjuntos Historial Casos Historial de conversaciones KYC Docum…" at bounding box center [57, 126] width 71 height 128
click at [61, 145] on button "Direcciones" at bounding box center [55, 143] width 66 height 14
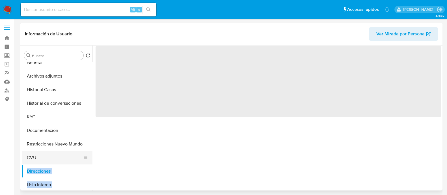
scroll to position [0, 0]
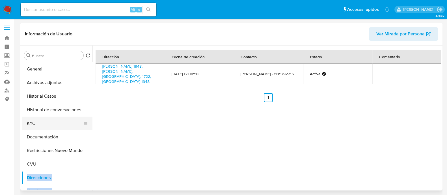
click at [45, 125] on button "KYC" at bounding box center [55, 124] width 66 height 14
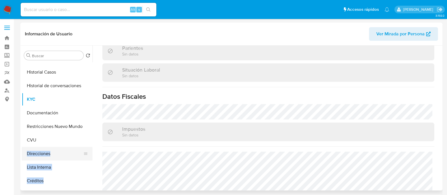
scroll to position [35, 0]
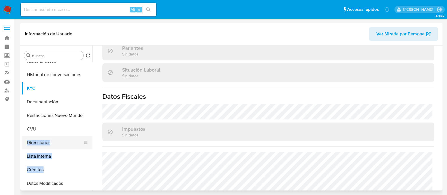
click at [45, 145] on button "Direcciones" at bounding box center [55, 143] width 66 height 14
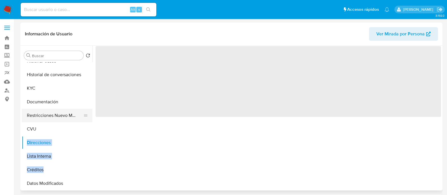
scroll to position [0, 0]
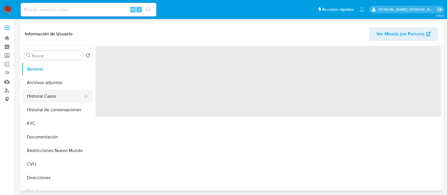
click at [33, 97] on button "Historial Casos" at bounding box center [55, 96] width 66 height 14
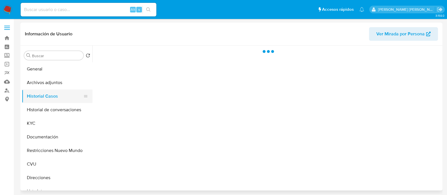
select select "10"
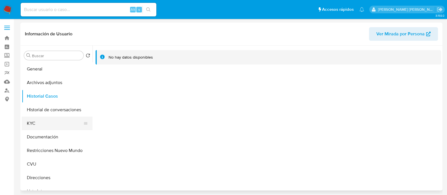
click at [46, 126] on button "KYC" at bounding box center [55, 124] width 66 height 14
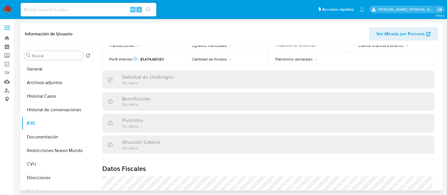
scroll to position [303, 0]
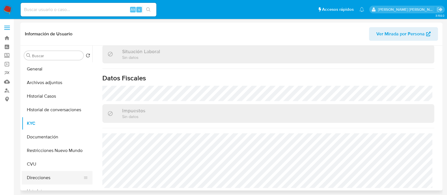
click at [47, 176] on button "Direcciones" at bounding box center [55, 178] width 66 height 14
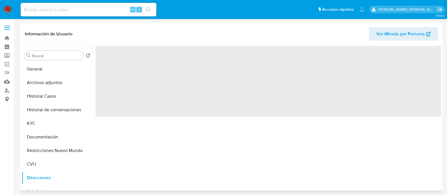
scroll to position [0, 0]
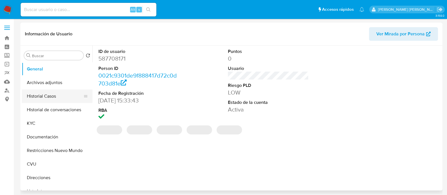
click at [55, 99] on button "Historial Casos" at bounding box center [55, 96] width 66 height 14
select select "10"
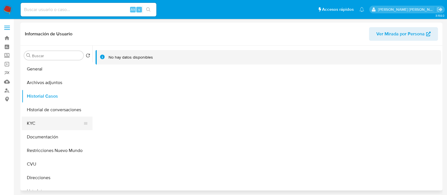
click at [46, 123] on button "KYC" at bounding box center [55, 124] width 66 height 14
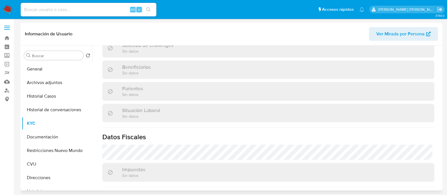
scroll to position [303, 0]
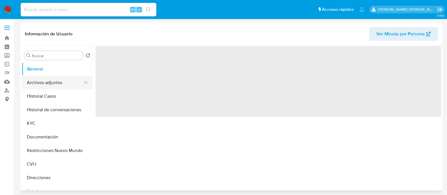
click at [53, 81] on button "Archivos adjuntos" at bounding box center [55, 83] width 66 height 14
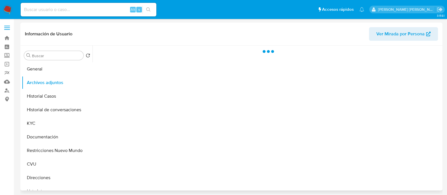
select select "10"
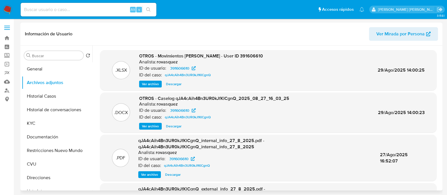
click at [154, 127] on span "Ver archivo" at bounding box center [150, 126] width 17 height 6
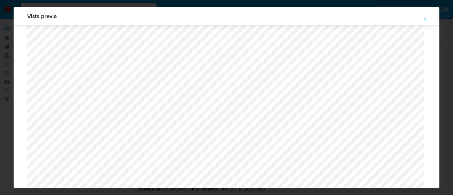
scroll to position [519, 0]
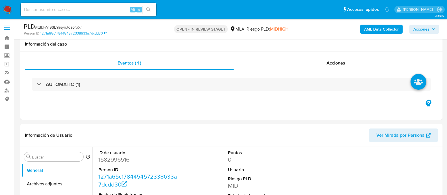
select select "10"
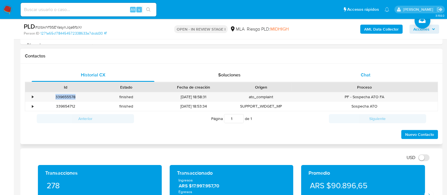
scroll to position [247, 0]
click at [369, 74] on span "Chat" at bounding box center [366, 75] width 10 height 7
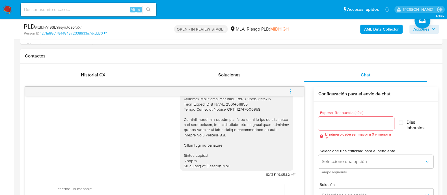
scroll to position [571, 0]
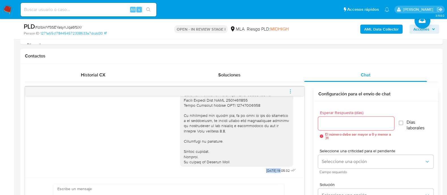
drag, startPoint x: 254, startPoint y: 170, endPoint x: 270, endPoint y: 172, distance: 16.5
click at [270, 172] on div "[DATE] 19:05:32" at bounding box center [238, 79] width 117 height 192
copy span "11/09/2025"
click at [127, 59] on div "Contactos" at bounding box center [231, 56] width 422 height 15
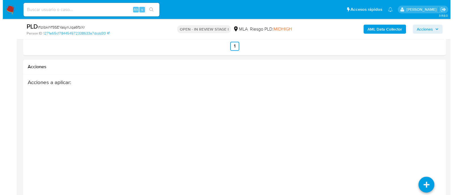
scroll to position [1017, 0]
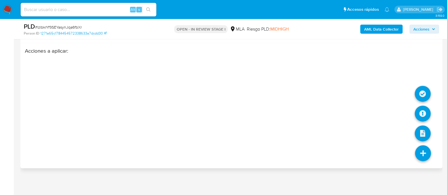
click at [420, 154] on icon at bounding box center [423, 153] width 16 height 16
click at [421, 109] on icon at bounding box center [423, 114] width 16 height 16
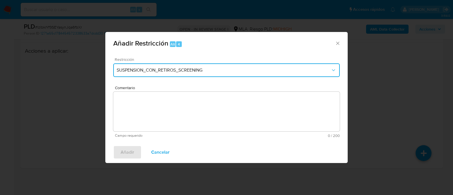
click at [184, 73] on span "SUSPENSION_CON_RETIROS_SCREENING" at bounding box center [224, 70] width 214 height 6
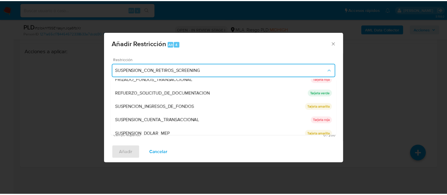
scroll to position [120, 0]
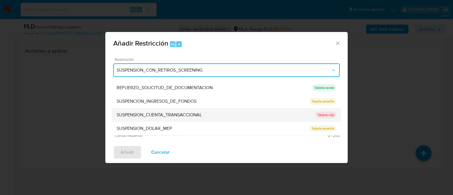
click at [200, 118] on span "SUSPENSION_CUENTA_TRANSACCIONAL" at bounding box center [159, 115] width 85 height 6
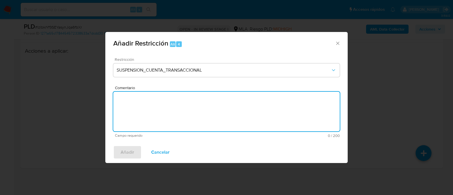
click at [206, 111] on textarea "Comentario" at bounding box center [226, 112] width 226 height 40
type textarea "AML"
click at [128, 152] on span "Añadir" at bounding box center [128, 152] width 14 height 12
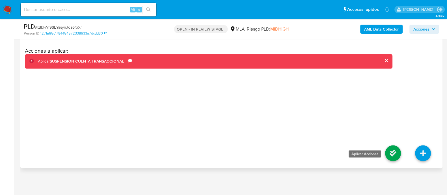
click at [396, 153] on icon at bounding box center [393, 153] width 16 height 16
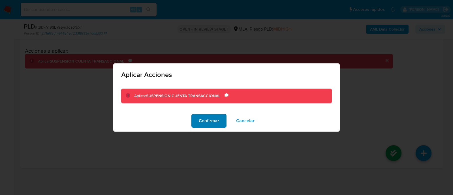
click at [212, 122] on span "Confirmar" at bounding box center [209, 121] width 20 height 12
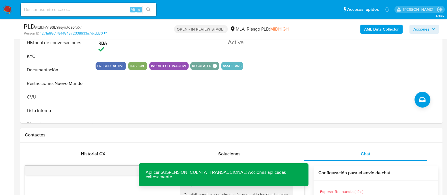
scroll to position [310, 0]
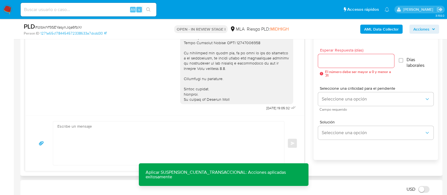
click at [190, 126] on textarea at bounding box center [167, 143] width 220 height 44
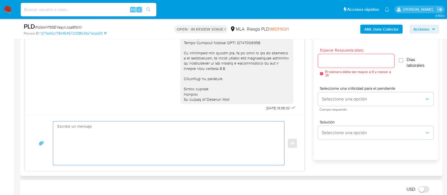
click at [106, 136] on textarea at bounding box center [167, 143] width 220 height 44
paste textarea "Hola, Muchas gracias por la respuesta. Analizamos tu caso y notamos que la info…"
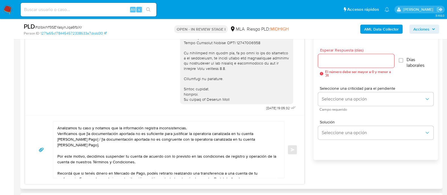
scroll to position [0, 0]
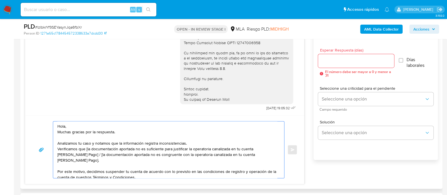
click at [89, 125] on textarea "Hola, Muchas gracias por la respuesta. Analizamos tu caso y notamos que la info…" at bounding box center [167, 149] width 220 height 57
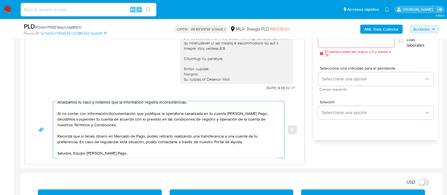
scroll to position [345, 0]
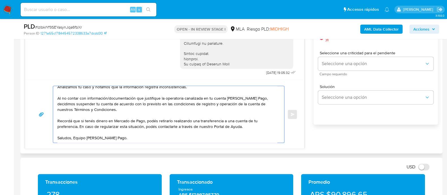
click at [74, 134] on textarea "Hola, Marcelo. Analizamos tu caso y notamos que la información registra inconsi…" at bounding box center [167, 114] width 220 height 57
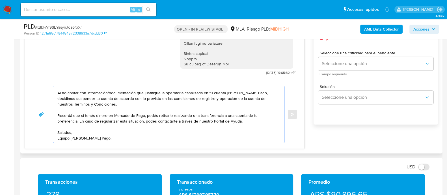
scroll to position [27, 0]
click at [133, 132] on textarea "[PERSON_NAME]. Analizamos tu caso y notamos que la información registra inconsi…" at bounding box center [167, 114] width 220 height 57
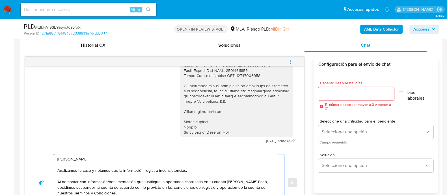
scroll to position [274, 0]
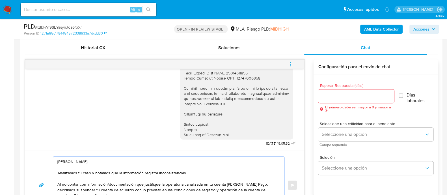
type textarea "[PERSON_NAME]. Analizamos tu caso y notamos que la información registra inconsi…"
click at [340, 102] on div at bounding box center [356, 96] width 76 height 14
click at [343, 98] on input "Esperar Respuesta (días)" at bounding box center [356, 96] width 76 height 7
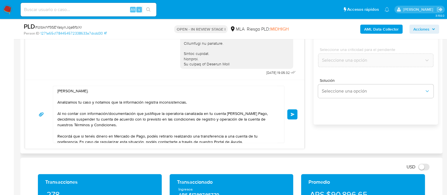
scroll to position [21, 0]
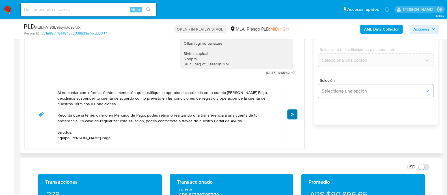
type input "0"
click at [293, 115] on span "Enviar" at bounding box center [293, 114] width 4 height 3
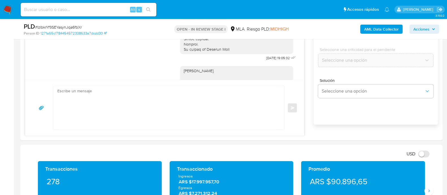
scroll to position [680, 0]
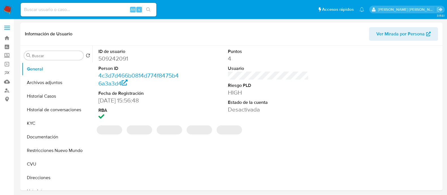
select select "10"
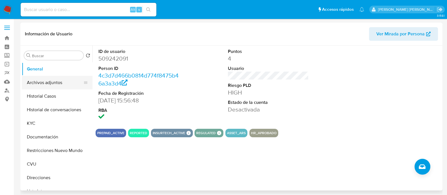
click at [64, 77] on button "Archivos adjuntos" at bounding box center [55, 83] width 66 height 14
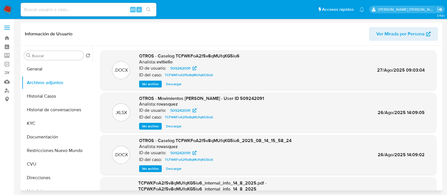
click at [151, 85] on span "Ver archivo" at bounding box center [150, 84] width 17 height 6
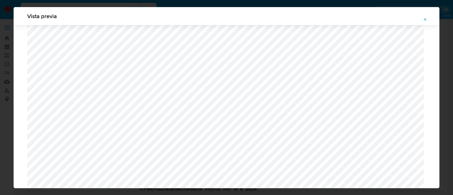
scroll to position [378, 0]
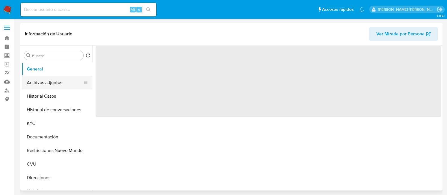
click at [48, 87] on button "Archivos adjuntos" at bounding box center [55, 83] width 66 height 14
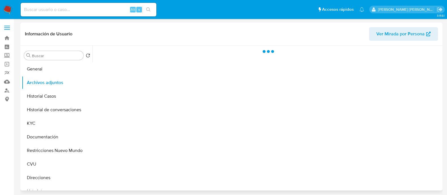
select select "10"
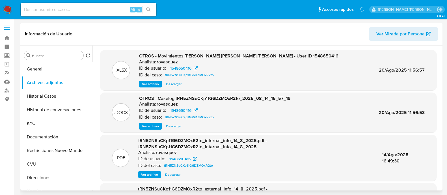
click at [157, 126] on span "Ver archivo" at bounding box center [150, 126] width 17 height 6
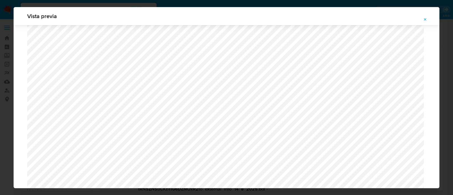
scroll to position [554, 0]
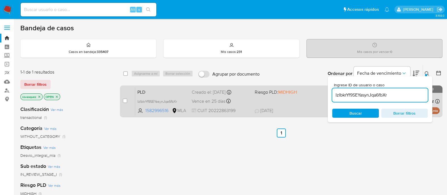
click at [122, 102] on div "case-item-checkbox No es posible asignar el caso PLD IzIbkrYf9SEYasynJqa6fbXr 1…" at bounding box center [281, 101] width 323 height 32
click at [127, 100] on input "checkbox" at bounding box center [125, 100] width 5 height 5
checkbox input "true"
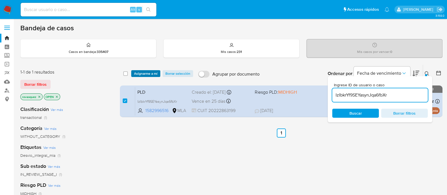
click at [146, 72] on span "Asignarme a mí" at bounding box center [145, 74] width 23 height 6
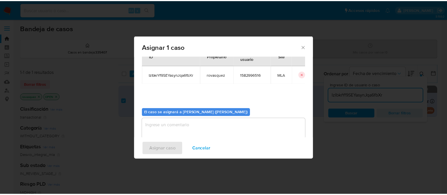
scroll to position [29, 0]
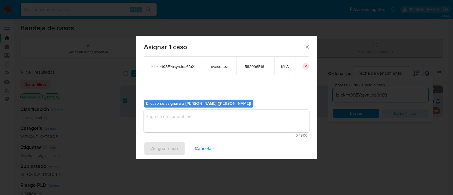
click at [165, 120] on textarea "assign-modal" at bounding box center [226, 121] width 165 height 23
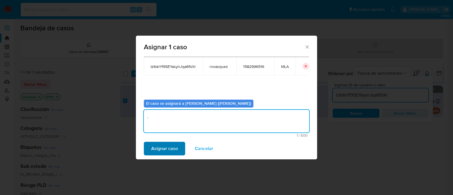
type textarea "."
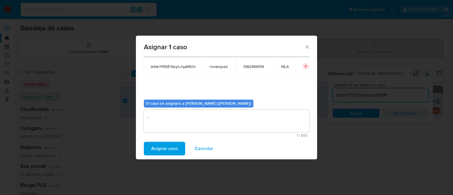
click at [161, 150] on span "Asignar caso" at bounding box center [164, 148] width 27 height 12
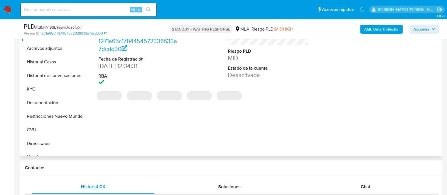
scroll to position [141, 0]
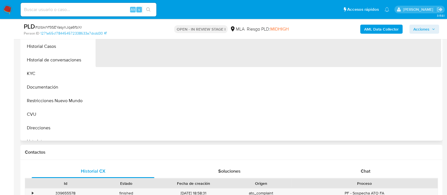
scroll to position [177, 0]
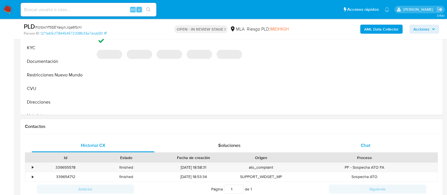
click at [366, 149] on div "Chat" at bounding box center [365, 146] width 123 height 14
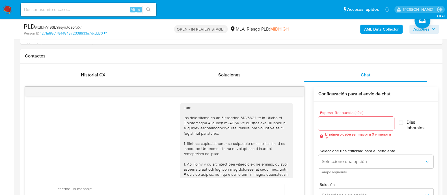
scroll to position [680, 0]
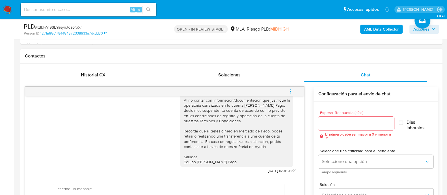
click at [290, 92] on icon "menu-action" at bounding box center [290, 91] width 5 height 5
select select "10"
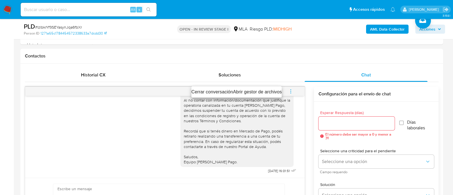
click at [199, 93] on li "Cerrar conversación" at bounding box center [212, 92] width 42 height 7
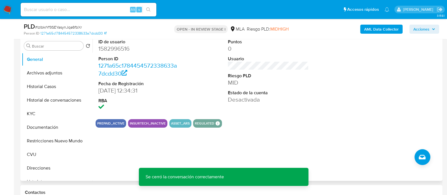
scroll to position [35, 0]
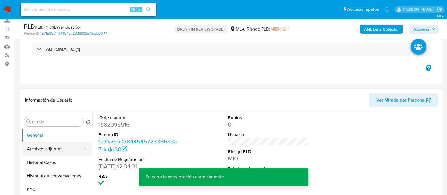
click at [45, 150] on button "Archivos adjuntos" at bounding box center [55, 149] width 66 height 14
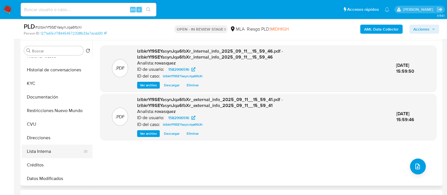
click at [41, 149] on button "Lista Interna" at bounding box center [55, 152] width 66 height 14
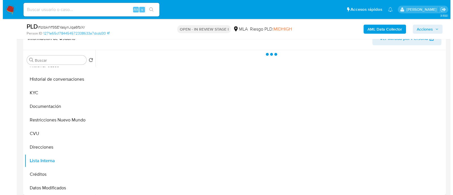
scroll to position [70, 0]
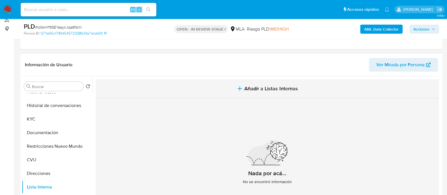
click at [276, 87] on span "Añadir a Listas Internas" at bounding box center [271, 88] width 54 height 6
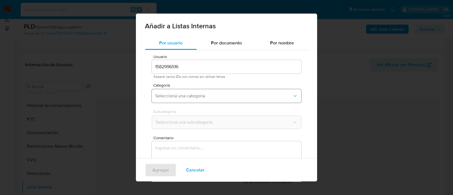
click at [207, 98] on span "Seleccioná una categoría" at bounding box center [223, 96] width 137 height 6
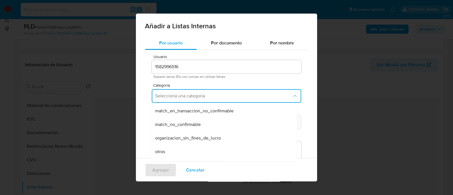
scroll to position [35, 0]
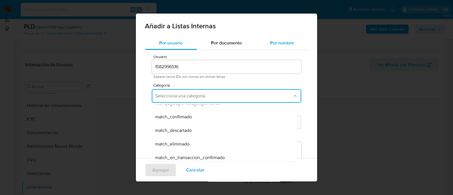
click at [270, 42] on span "Por nombre" at bounding box center [282, 43] width 24 height 7
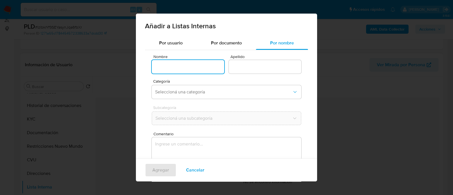
click at [176, 64] on input "Nombre" at bounding box center [188, 66] width 72 height 7
paste input "Marcelo Fernando"
type input "Marcelo Fernando"
click at [249, 68] on input "Apellido" at bounding box center [265, 66] width 72 height 7
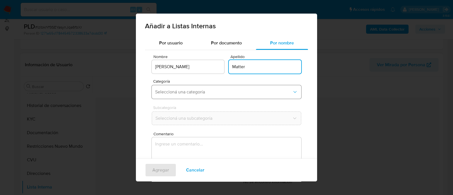
type input "Matter"
click at [229, 91] on span "Seleccioná una categoría" at bounding box center [223, 92] width 137 height 6
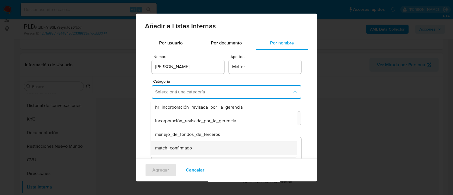
click at [209, 145] on div "match_confirmado" at bounding box center [222, 148] width 134 height 14
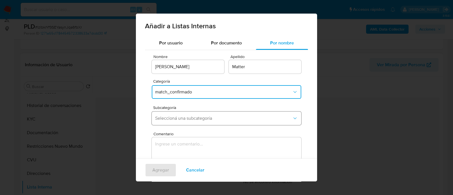
click at [179, 122] on button "Seleccioná una subcategoría" at bounding box center [226, 118] width 149 height 14
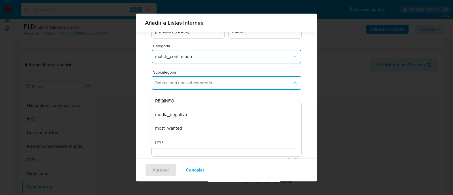
scroll to position [0, 0]
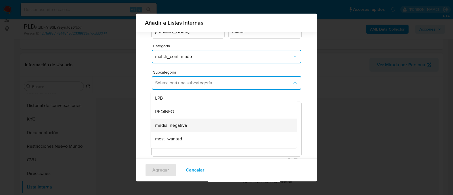
click at [193, 125] on div "media_negativa" at bounding box center [222, 126] width 134 height 14
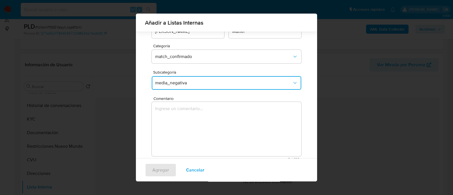
click at [186, 126] on textarea "Comentario" at bounding box center [226, 129] width 149 height 54
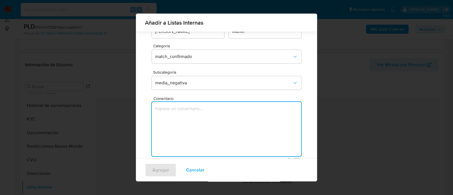
click at [164, 114] on textarea "Comentario" at bounding box center [226, 129] width 149 height 54
paste textarea "Las búsquedas de antecedentes en la web y en otras fuentes de información arroj…"
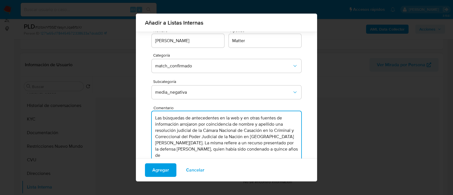
scroll to position [31, 0]
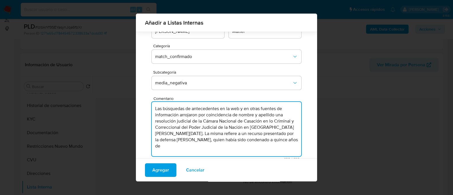
drag, startPoint x: 186, startPoint y: 108, endPoint x: 182, endPoint y: 115, distance: 7.9
click at [178, 115] on textarea "Las búsquedas de antecedentes en la web y en otras fuentes de información arroj…" at bounding box center [226, 129] width 149 height 54
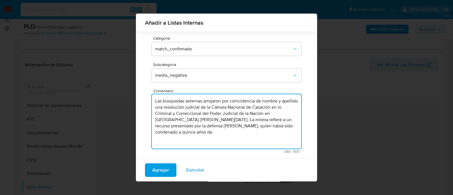
scroll to position [42, 0]
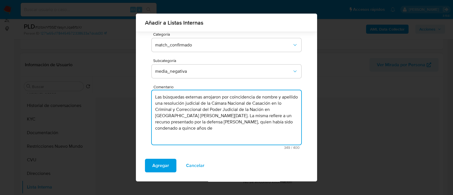
drag, startPoint x: 217, startPoint y: 103, endPoint x: 231, endPoint y: 115, distance: 19.1
click at [231, 115] on textarea "Las búsquedas externas arrojaron por coincidencia de nombre y apellido una reso…" at bounding box center [226, 117] width 149 height 54
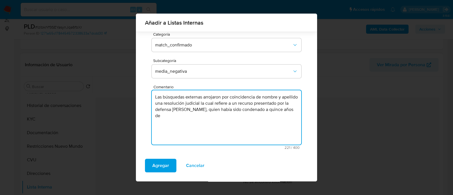
click at [180, 111] on textarea "Las búsquedas externas arrojaron por coincidencia de nombre y apellido una reso…" at bounding box center [226, 117] width 149 height 54
click at [190, 111] on textarea "Las búsquedas externas arrojaron por coincidencia de nombre y apellido una reso…" at bounding box center [226, 117] width 149 height 54
click at [209, 110] on textarea "Las búsquedas externas arrojaron por coincidencia de nombre y apellido una reso…" at bounding box center [226, 117] width 149 height 54
click at [225, 119] on textarea "Las búsquedas externas arrojaron por coincidencia de nombre y apellido una reso…" at bounding box center [226, 117] width 149 height 54
drag, startPoint x: 189, startPoint y: 115, endPoint x: 238, endPoint y: 115, distance: 48.7
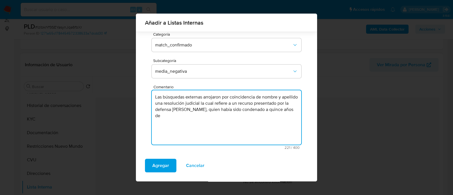
click at [238, 115] on textarea "Las búsquedas externas arrojaron por coincidencia de nombre y apellido una reso…" at bounding box center [226, 117] width 149 height 54
paste textarea "prisión por los delitos de homicidio en grado de tentativa y homicidio agravado…"
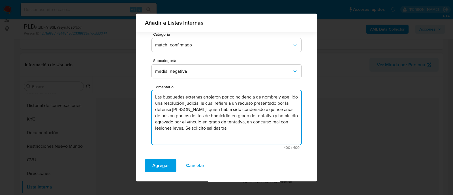
drag, startPoint x: 201, startPoint y: 136, endPoint x: 272, endPoint y: 130, distance: 71.0
click at [272, 130] on textarea "Las búsquedas externas arrojaron por coincidencia de nombre y apellido una reso…" at bounding box center [226, 117] width 149 height 54
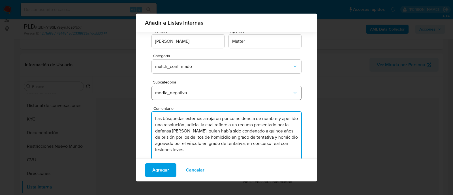
scroll to position [42, 0]
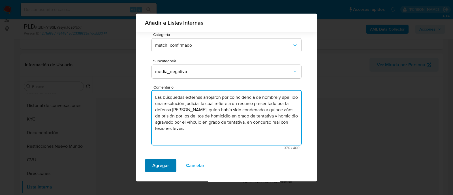
type textarea "Las búsquedas externas arrojaron por coincidencia de nombre y apellido una reso…"
click at [162, 166] on span "Agregar" at bounding box center [160, 165] width 17 height 12
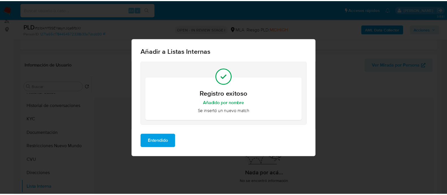
scroll to position [0, 0]
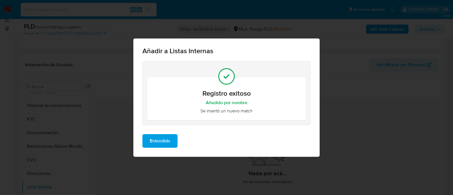
click at [164, 138] on span "Entendido" at bounding box center [160, 141] width 20 height 12
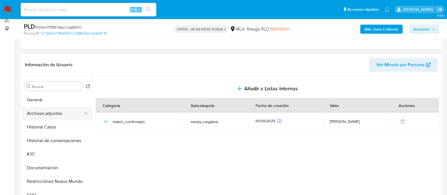
click at [45, 115] on button "Archivos adjuntos" at bounding box center [55, 114] width 66 height 14
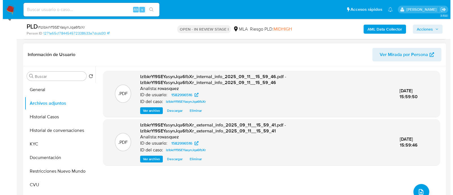
scroll to position [106, 0]
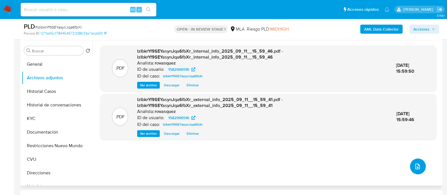
click at [414, 165] on icon "upload-file" at bounding box center [417, 166] width 7 height 7
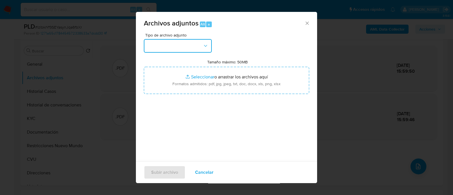
click at [173, 48] on button "button" at bounding box center [178, 46] width 68 height 14
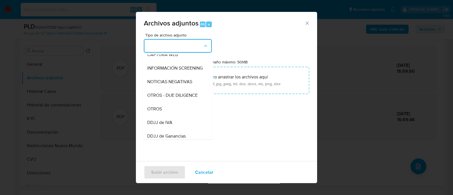
scroll to position [70, 0]
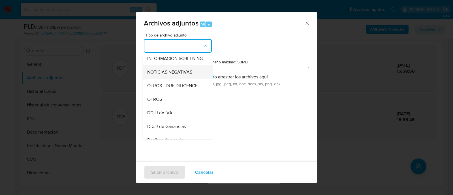
click at [184, 75] on span "NOTICIAS NEGATIVAS" at bounding box center [169, 72] width 45 height 6
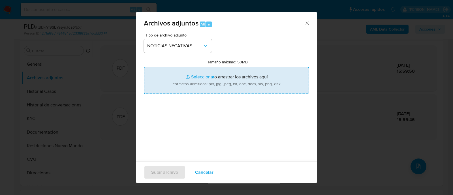
click at [194, 76] on input "Tamaño máximo: 50MB Seleccionar archivos" at bounding box center [226, 80] width 165 height 27
type input "C:\fakepath\2019.08_-_Dossier_Ley_de_Víctimas._Ley_27.372.pdf"
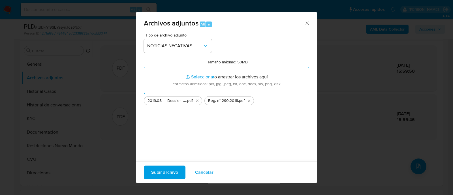
click at [171, 173] on span "Subir archivo" at bounding box center [164, 172] width 27 height 12
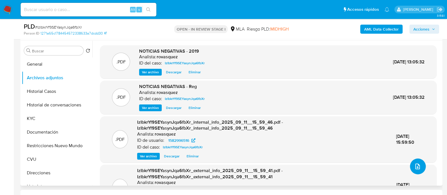
click at [421, 168] on button "upload-file" at bounding box center [418, 166] width 16 height 16
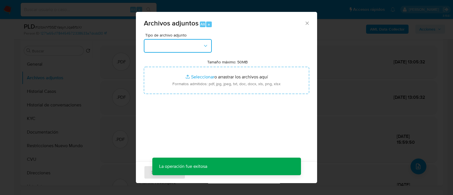
click at [193, 44] on button "button" at bounding box center [178, 46] width 68 height 14
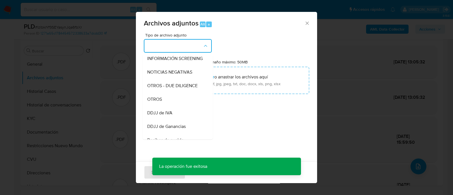
click at [173, 103] on div "OTROS" at bounding box center [176, 100] width 58 height 14
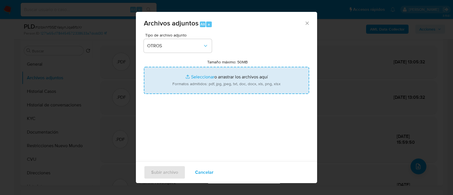
click at [199, 78] on input "Tamaño máximo: 50MB Seleccionar archivos" at bounding box center [226, 80] width 165 height 27
type input "C:\fakepath\ARCA Marcelo Fernando Matter - User ID 1582996516.pdf"
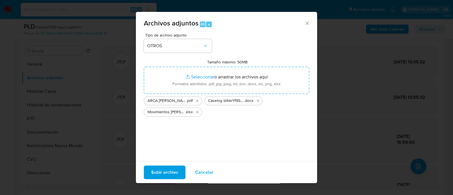
click at [161, 171] on span "Subir archivo" at bounding box center [164, 172] width 27 height 12
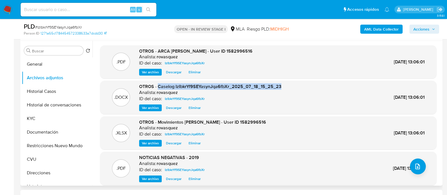
drag, startPoint x: 158, startPoint y: 87, endPoint x: 280, endPoint y: 87, distance: 121.9
click at [280, 87] on div ".DOCX OTROS - Caselog IzIbkrYf9SEYasynJqa6fbXr_2025_07_18_15_25_23 Analista: ro…" at bounding box center [268, 97] width 331 height 28
copy span "Caselog IzIbkrYf9SEYasynJqa6fbXr_2025_07_18_15_25_23"
click at [44, 148] on button "Restricciones Nuevo Mundo" at bounding box center [55, 146] width 66 height 14
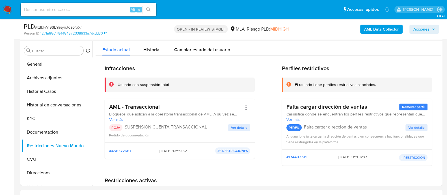
click at [428, 27] on span "Acciones" at bounding box center [422, 29] width 16 height 9
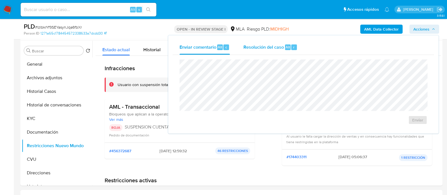
click at [281, 50] on div "Resolución del caso Alt r" at bounding box center [271, 47] width 54 height 15
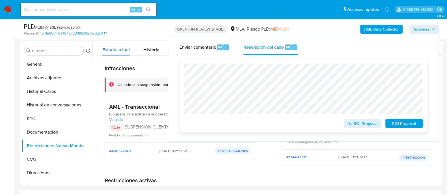
click at [399, 123] on span "ROI Proposal" at bounding box center [404, 123] width 29 height 8
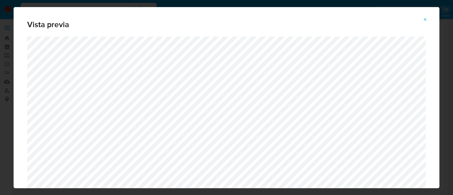
select select "10"
click at [423, 18] on icon "Attachment preview" at bounding box center [425, 19] width 5 height 5
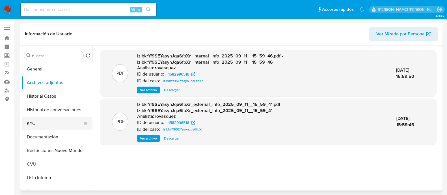
click at [34, 126] on button "KYC" at bounding box center [55, 124] width 66 height 14
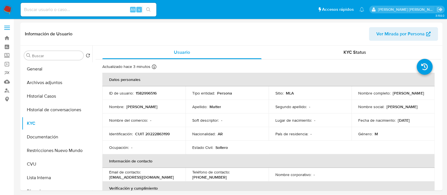
drag, startPoint x: 355, startPoint y: 96, endPoint x: 403, endPoint y: 95, distance: 47.2
click at [403, 95] on td "Nombre completo : Marcelo Fernando Matter" at bounding box center [393, 93] width 83 height 14
copy p "[PERSON_NAME]"
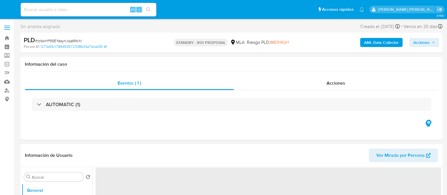
select select "10"
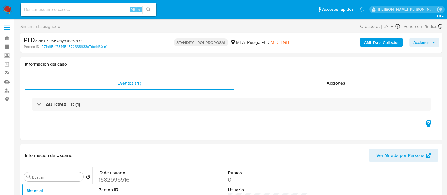
click at [104, 8] on input at bounding box center [89, 9] width 136 height 7
paste input "168104685"
type input "168104685"
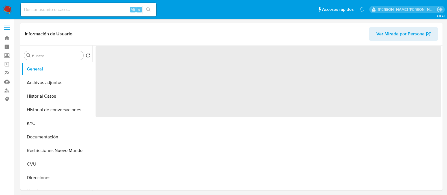
select select "10"
